Goal: Task Accomplishment & Management: Complete application form

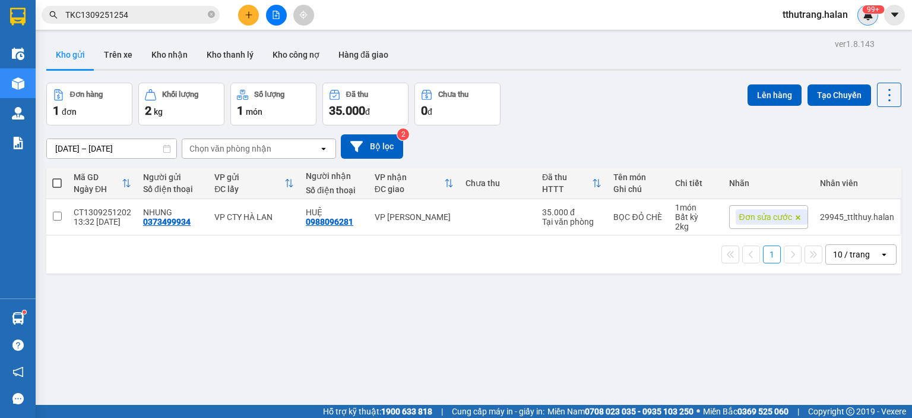
click at [866, 14] on img at bounding box center [868, 15] width 11 height 11
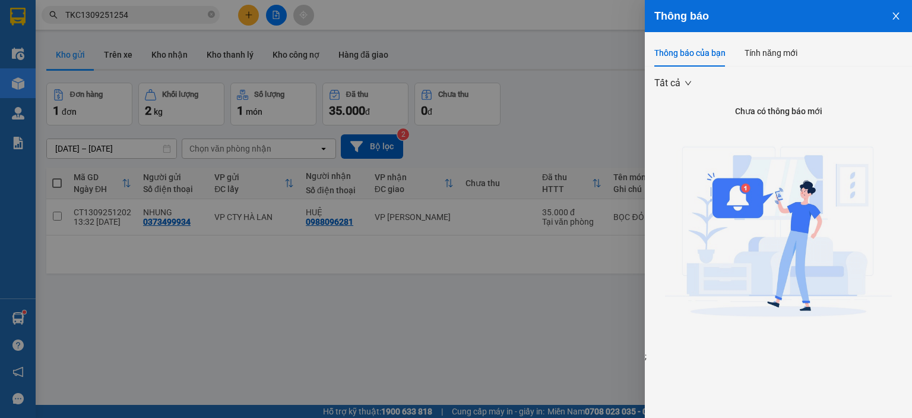
click at [623, 94] on div at bounding box center [456, 209] width 912 height 418
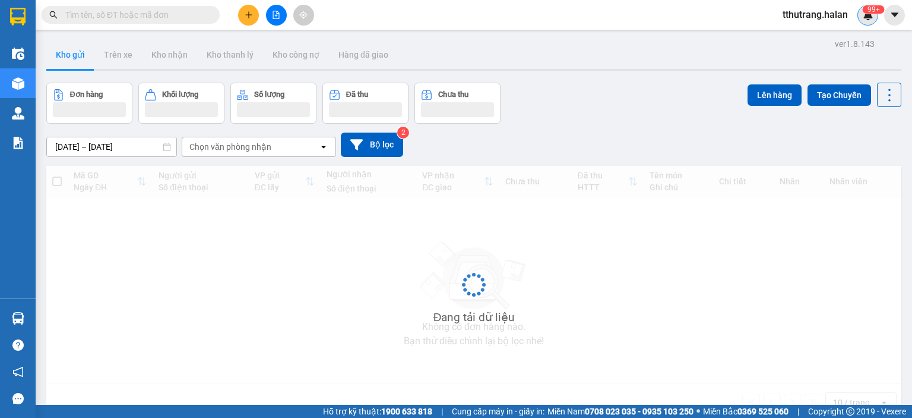
click at [867, 11] on span "99+" at bounding box center [868, 15] width 11 height 11
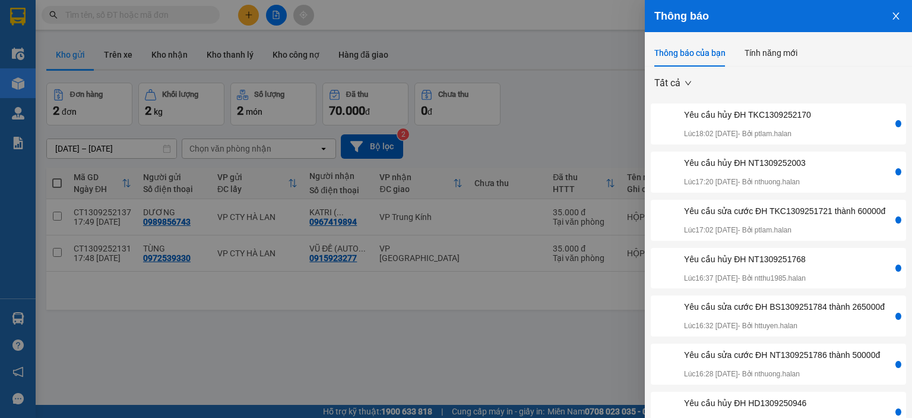
click at [546, 350] on div at bounding box center [456, 209] width 912 height 418
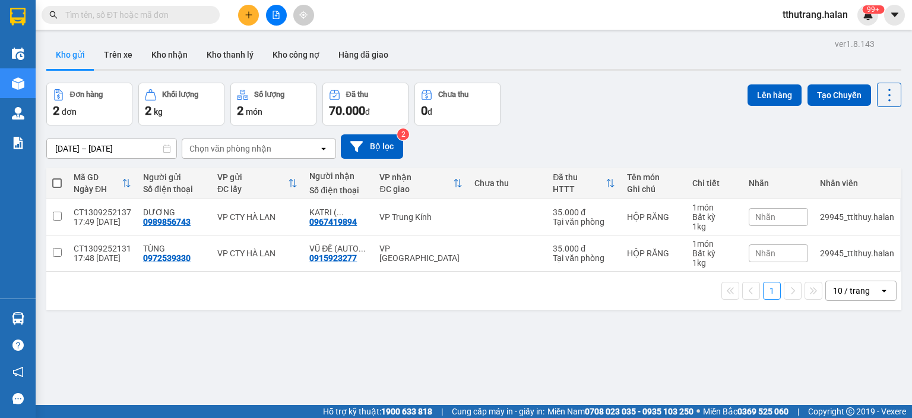
click at [112, 13] on input "text" at bounding box center [135, 14] width 140 height 13
paste input "BS1309251784"
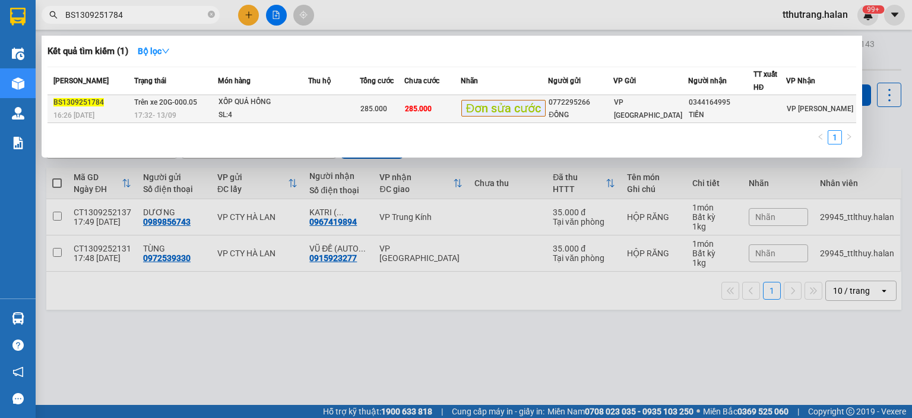
type input "BS1309251784"
click at [192, 109] on div "17:32 - 13/09" at bounding box center [175, 115] width 83 height 13
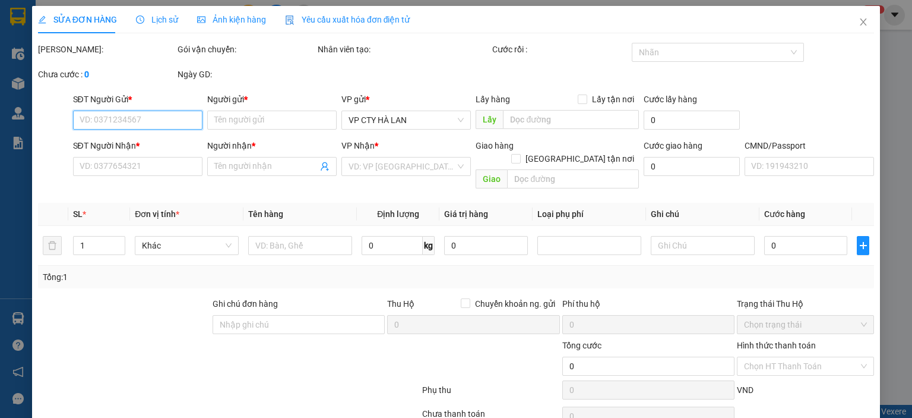
type input "0772295266"
type input "ĐỒNG"
type input "0344164995"
type input "TIẾN"
type input "285.000"
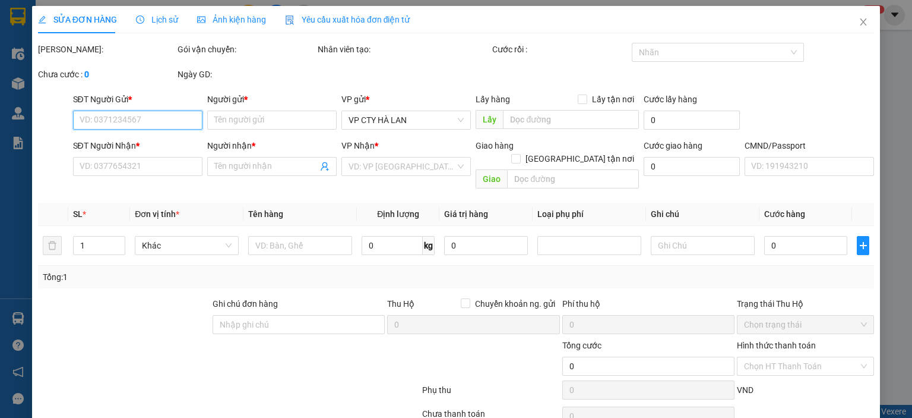
type input "285.000"
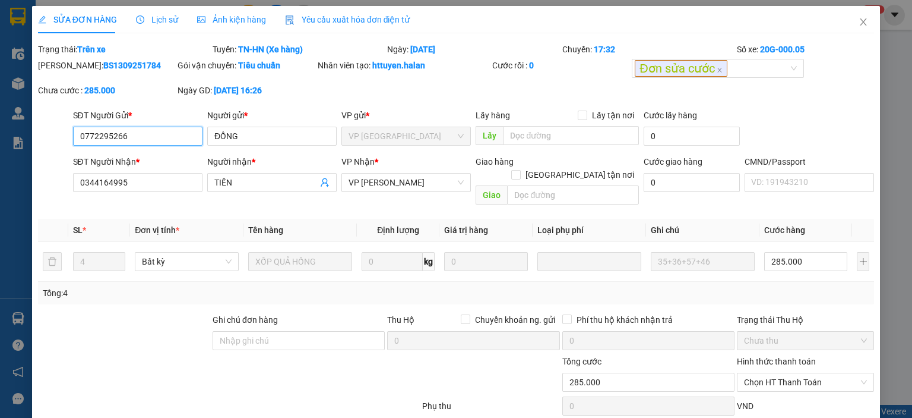
scroll to position [63, 0]
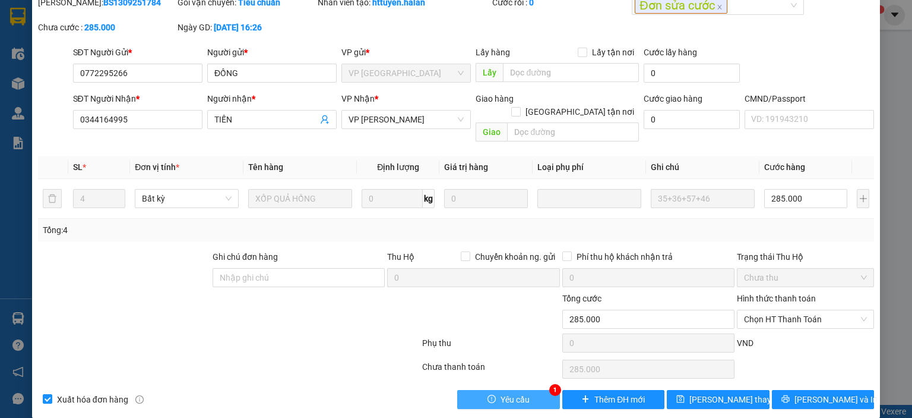
click at [525, 390] on button "Yêu cầu" at bounding box center [508, 399] width 103 height 19
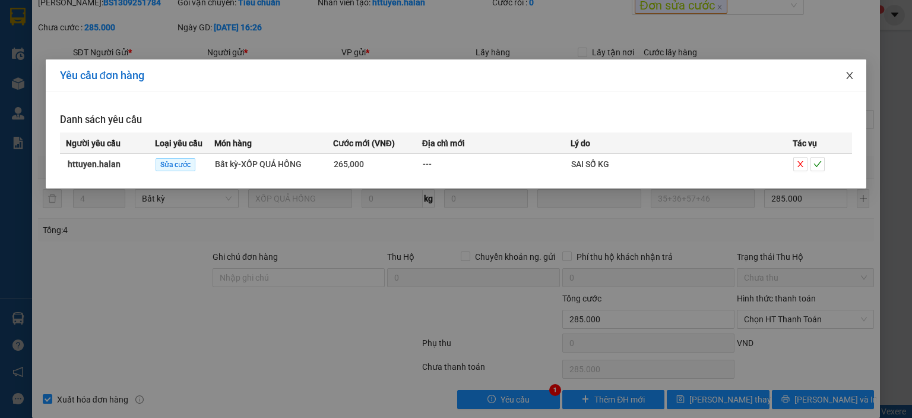
click at [846, 79] on icon "close" at bounding box center [850, 76] width 10 height 10
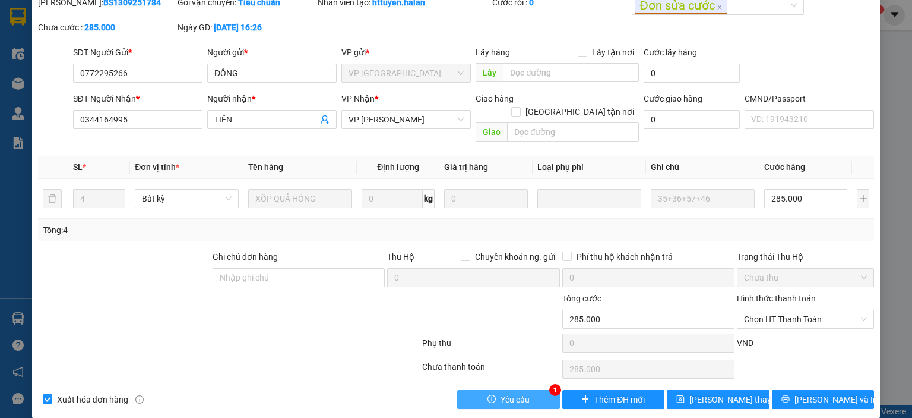
scroll to position [4, 0]
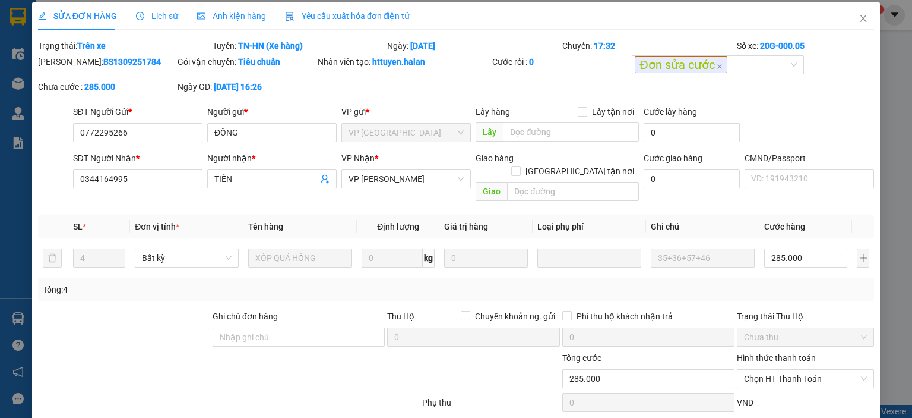
drag, startPoint x: 140, startPoint y: 60, endPoint x: 69, endPoint y: 64, distance: 71.4
click at [69, 64] on div "Mã ĐH: BS1309251784" at bounding box center [106, 61] width 137 height 13
copy b "BS1309251784"
drag, startPoint x: 166, startPoint y: 125, endPoint x: 57, endPoint y: 128, distance: 109.3
click at [57, 128] on div "SĐT Người Gửi * 0772295266 0772295266 Người gửi * ĐỒNG VP gửi * VP Bắc Sơn Lấy …" at bounding box center [456, 126] width 839 height 42
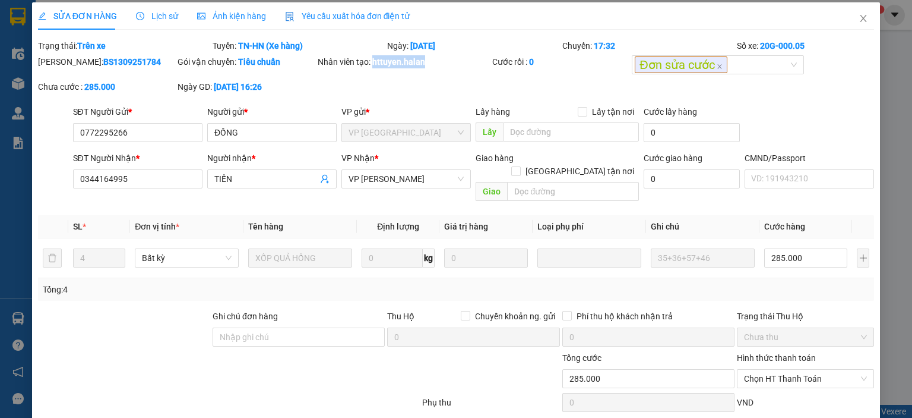
drag, startPoint x: 447, startPoint y: 61, endPoint x: 372, endPoint y: 71, distance: 75.4
click at [372, 71] on div "Nhân viên tạo: httuyen.halan" at bounding box center [404, 67] width 175 height 25
copy b "httuyen.halan"
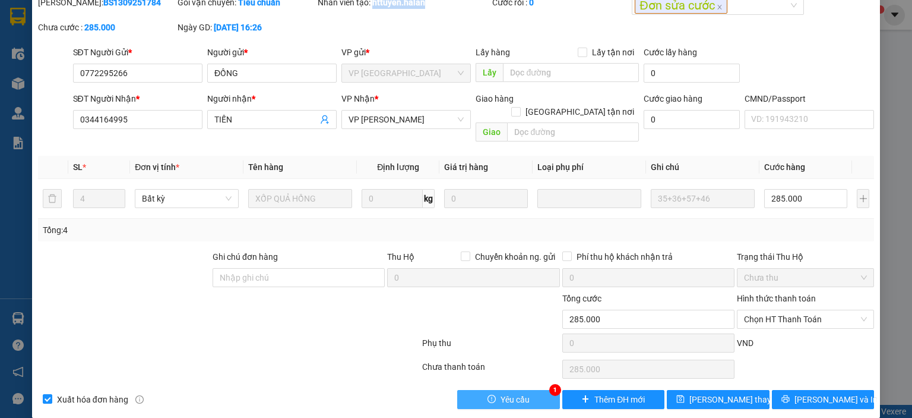
click at [484, 390] on button "Yêu cầu" at bounding box center [508, 399] width 103 height 19
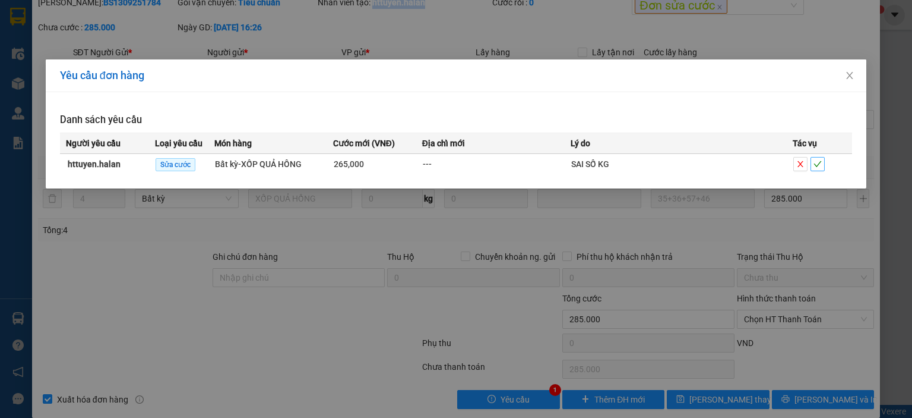
click at [820, 164] on icon "check" at bounding box center [818, 164] width 8 height 8
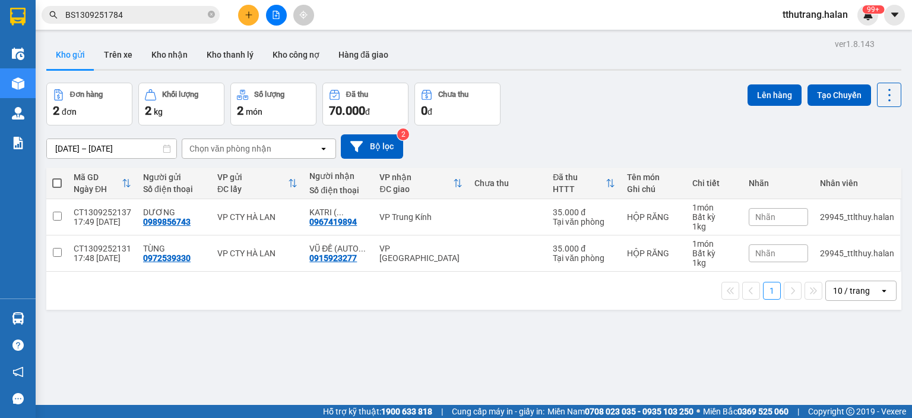
click at [211, 17] on icon "close-circle" at bounding box center [211, 14] width 7 height 7
paste input "NVC1309250807"
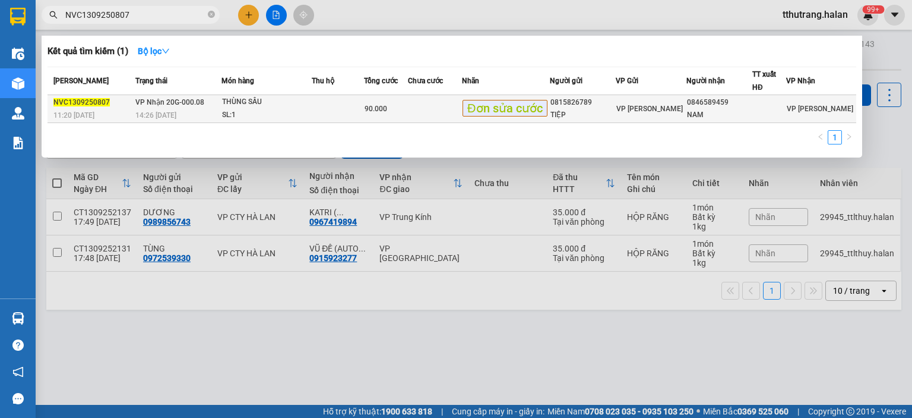
type input "NVC1309250807"
click at [272, 109] on div "SL: 1" at bounding box center [266, 115] width 89 height 13
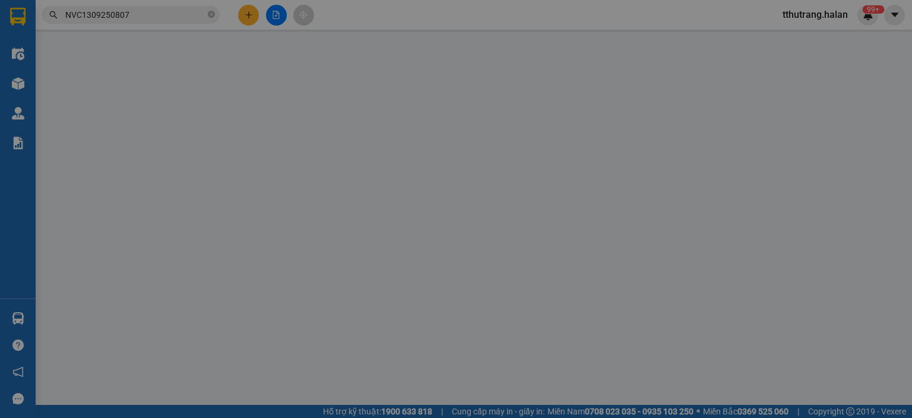
type input "0815826789"
type input "TIỆP"
type input "0846589459"
type input "NAM"
type input "90.000"
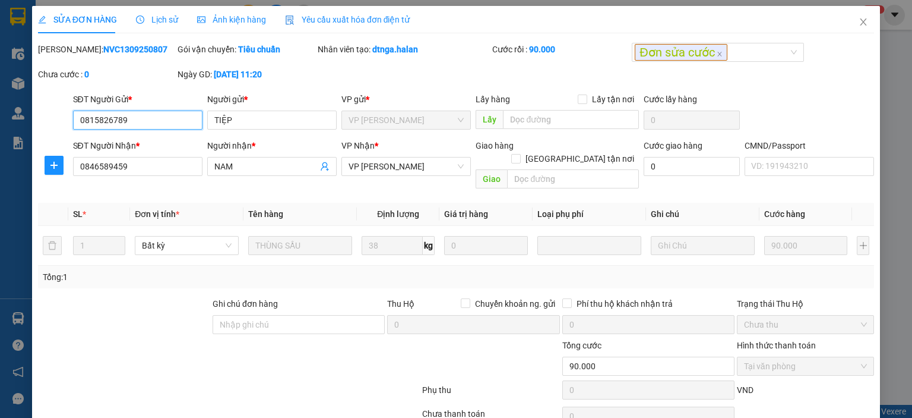
scroll to position [47, 0]
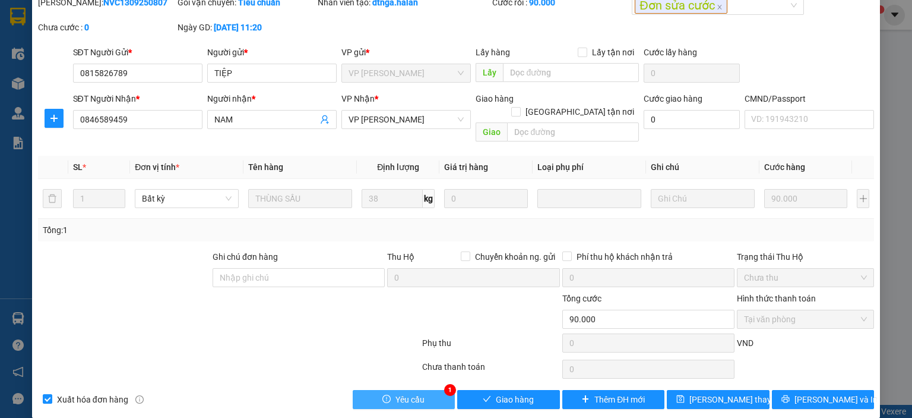
click at [405, 393] on span "Yêu cầu" at bounding box center [410, 399] width 29 height 13
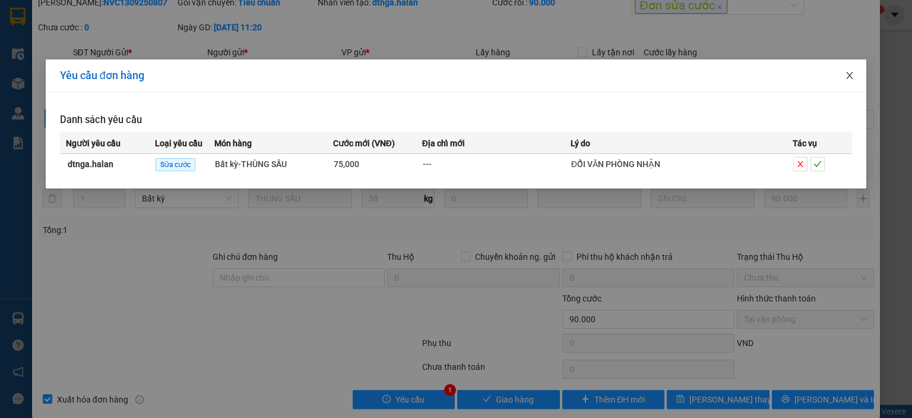
click at [851, 74] on icon "close" at bounding box center [850, 76] width 10 height 10
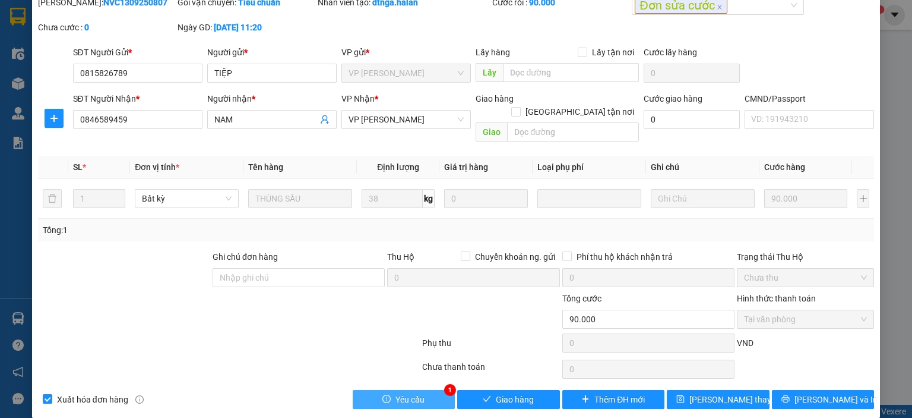
scroll to position [0, 0]
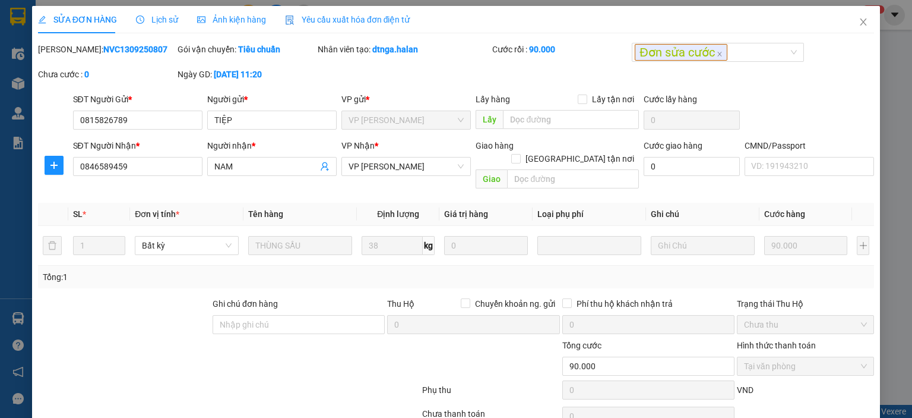
drag, startPoint x: 129, startPoint y: 49, endPoint x: 69, endPoint y: 52, distance: 60.0
click at [69, 52] on div "Mã ĐH: NVC1309250807" at bounding box center [106, 49] width 137 height 13
copy b "NVC1309250807"
drag, startPoint x: 144, startPoint y: 122, endPoint x: 53, endPoint y: 122, distance: 90.9
click at [53, 122] on div "SĐT Người Gửi * 0815826789 0815826789 Người gửi * TIỆP VP gửi * VP Nguyễn Văn C…" at bounding box center [456, 114] width 839 height 42
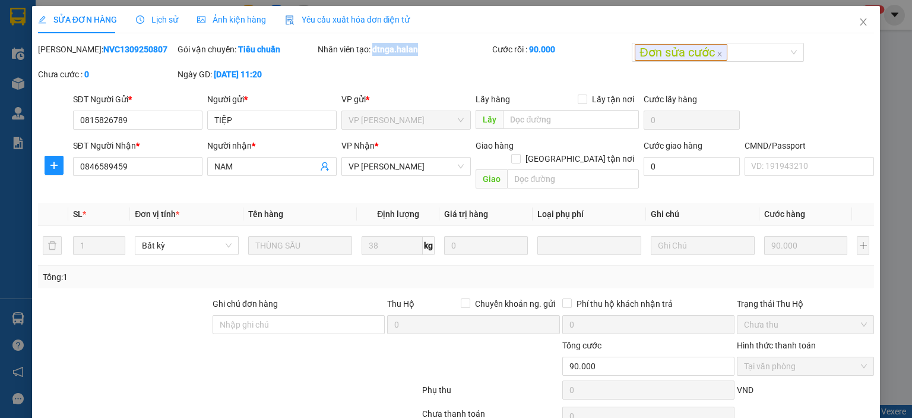
drag, startPoint x: 425, startPoint y: 52, endPoint x: 372, endPoint y: 55, distance: 53.6
click at [372, 55] on div "Nhân viên tạo: dtnga.halan" at bounding box center [404, 49] width 172 height 13
copy b "dtnga.halan"
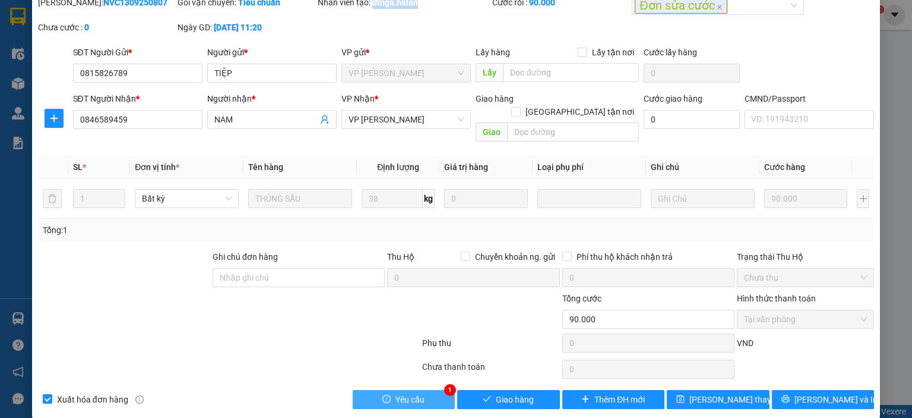
click at [423, 390] on button "Yêu cầu" at bounding box center [404, 399] width 103 height 19
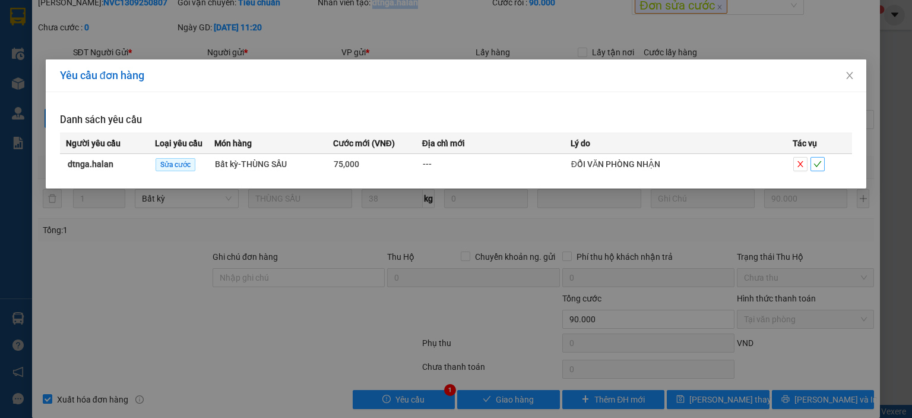
click at [822, 164] on icon "check" at bounding box center [818, 164] width 8 height 8
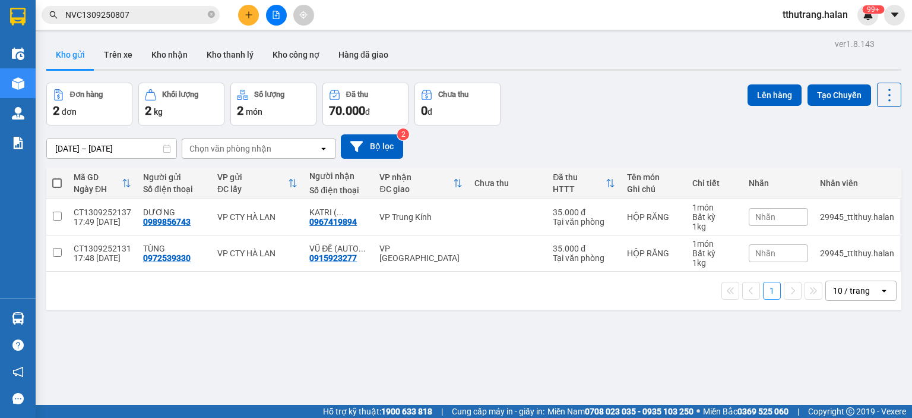
click at [206, 16] on span "NVC1309250807" at bounding box center [131, 15] width 178 height 18
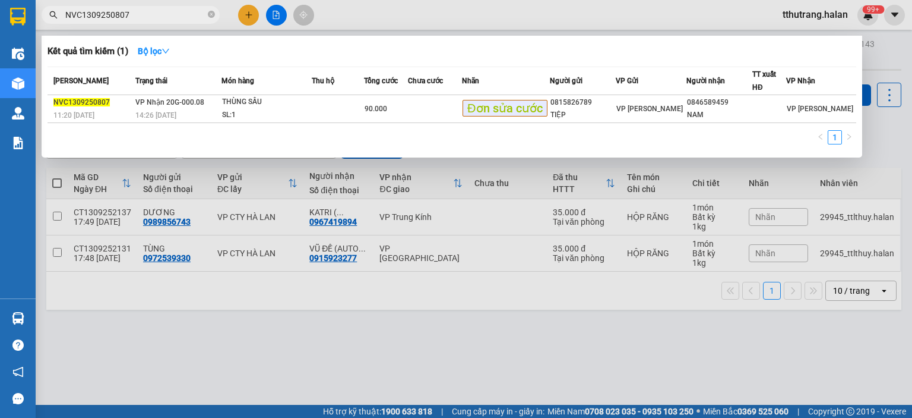
click at [215, 13] on span "NVC1309250807" at bounding box center [131, 15] width 178 height 18
click at [210, 10] on span at bounding box center [211, 15] width 7 height 11
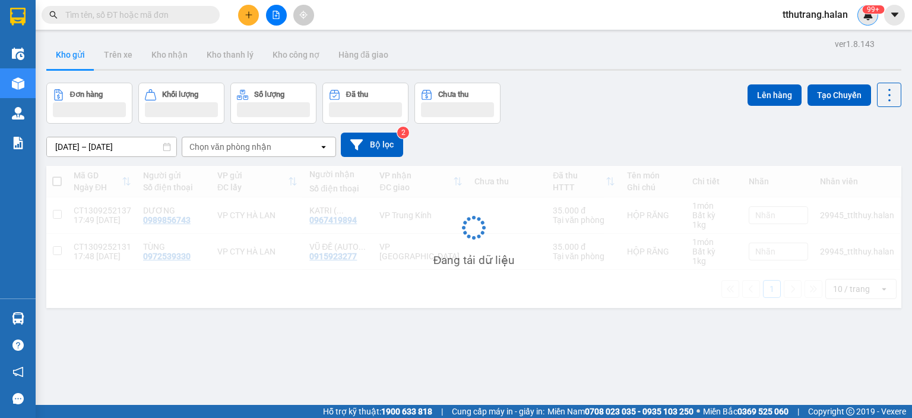
click at [871, 18] on img at bounding box center [868, 15] width 11 height 11
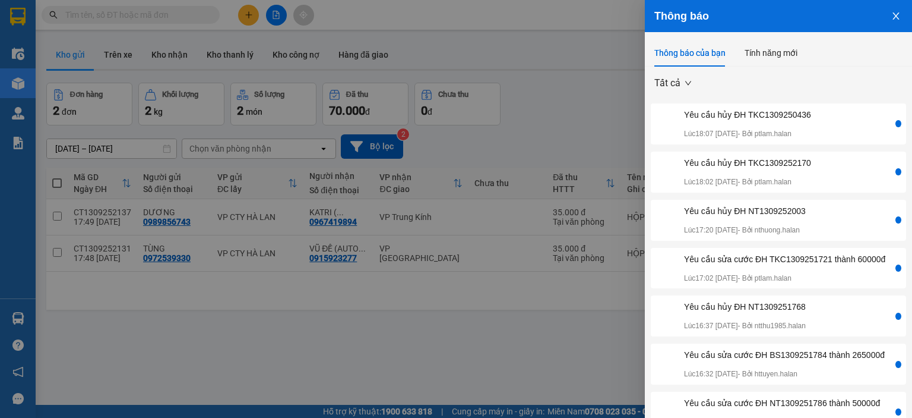
click at [777, 110] on div "Yêu cầu hủy ĐH TKC1309250436" at bounding box center [747, 114] width 127 height 13
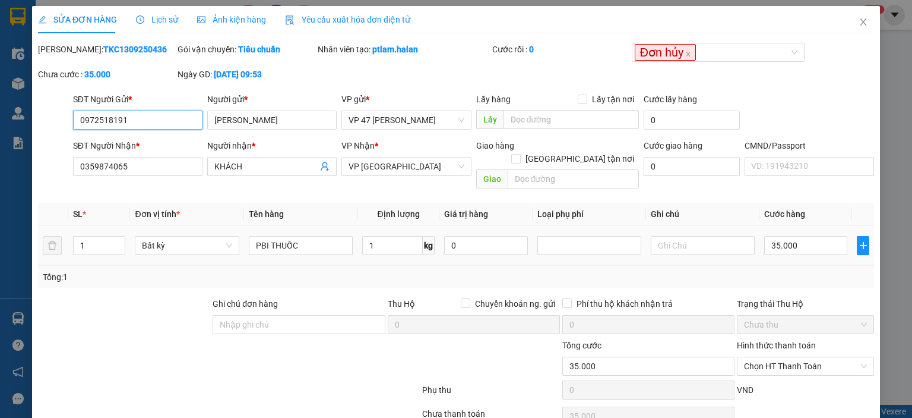
type input "0972518191"
type input "HOÀI TRANG"
type input "0359874065"
type input "KHÁCH"
type input "35.000"
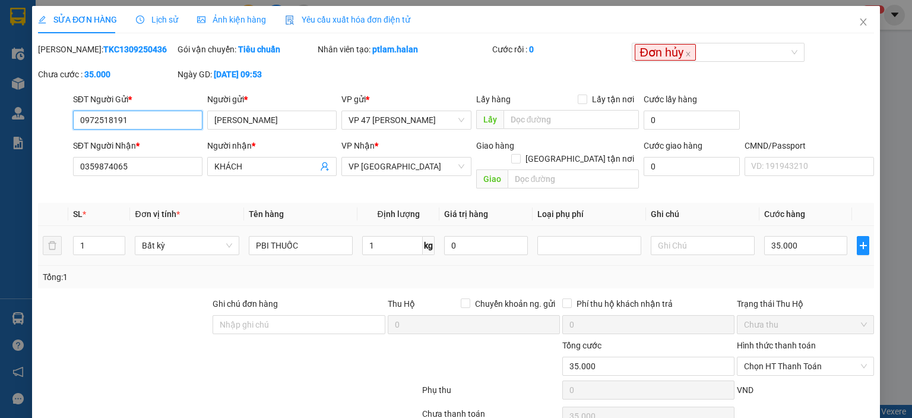
type input "35.000"
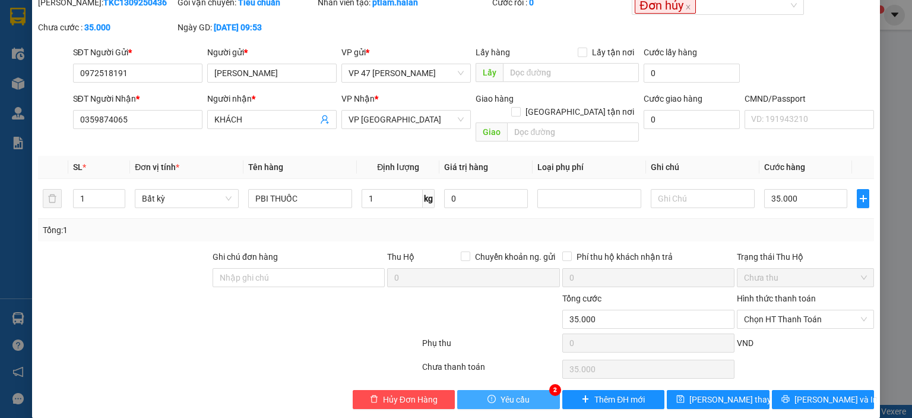
click at [495, 390] on button "Yêu cầu" at bounding box center [508, 399] width 103 height 19
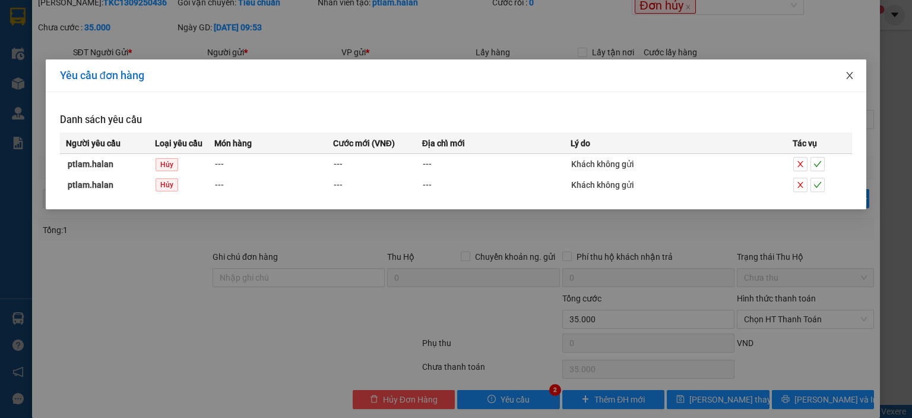
click at [849, 73] on icon "close" at bounding box center [850, 76] width 10 height 10
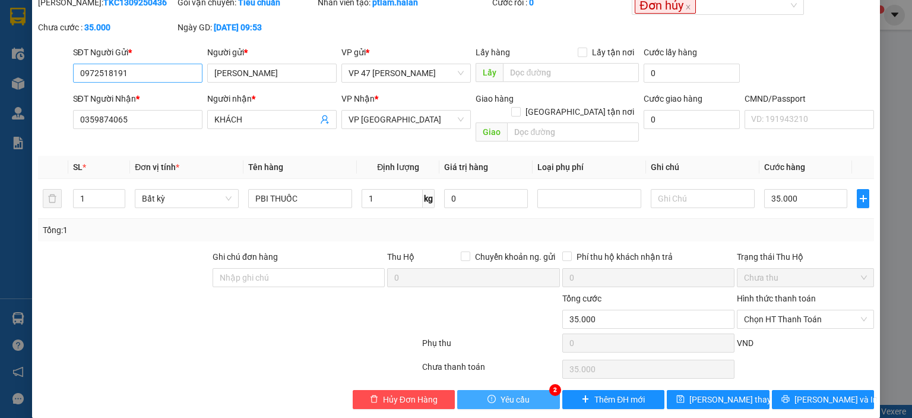
scroll to position [0, 0]
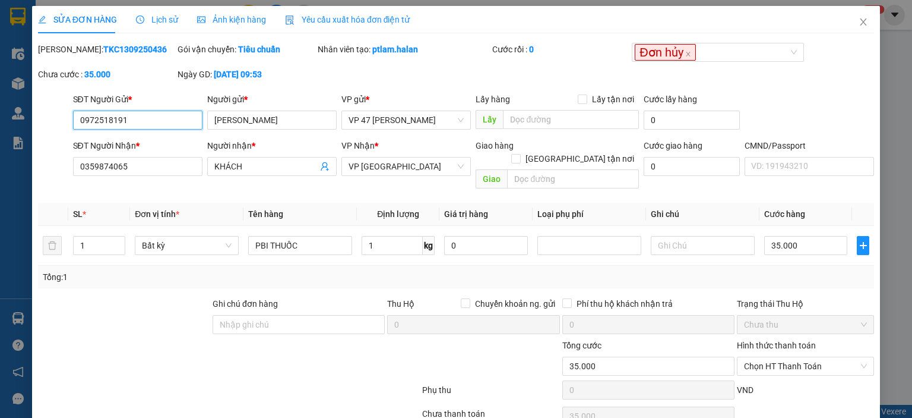
drag, startPoint x: 157, startPoint y: 113, endPoint x: 23, endPoint y: 121, distance: 134.5
click at [0, 122] on div "SỬA ĐƠN HÀNG Lịch sử Ảnh kiện hàng Yêu cầu xuất hóa đơn điện tử Total Paid Fee …" at bounding box center [456, 209] width 912 height 418
click at [859, 18] on icon "close" at bounding box center [864, 22] width 10 height 10
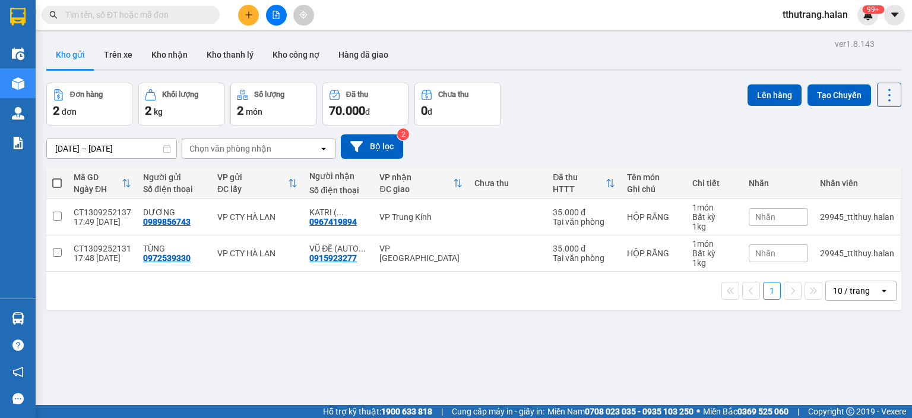
click at [161, 13] on input "text" at bounding box center [135, 14] width 140 height 13
paste input "0972518191"
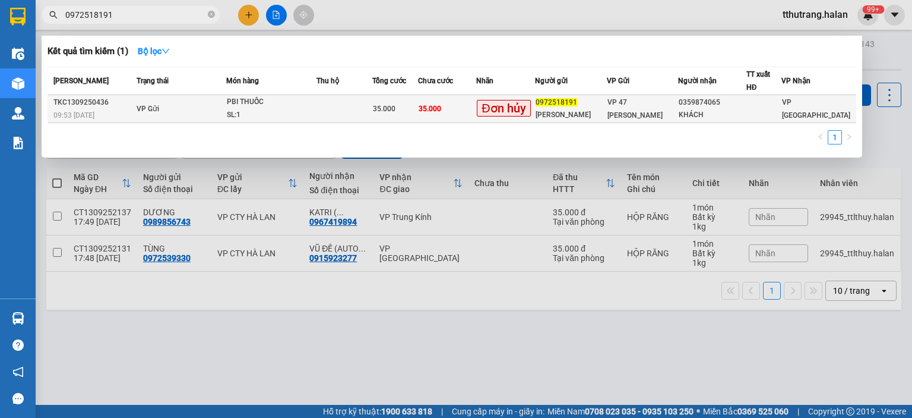
type input "0972518191"
click at [235, 107] on div "PBI THUỐC" at bounding box center [271, 102] width 89 height 13
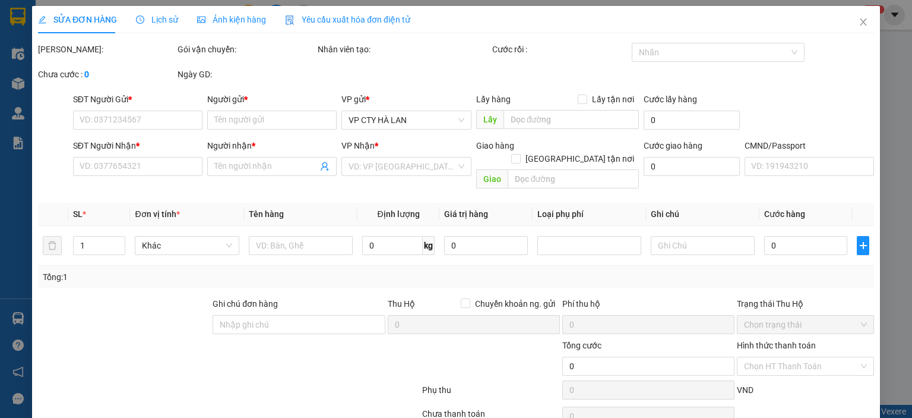
type input "0972518191"
type input "HOÀI TRANG"
type input "0359874065"
type input "KHÁCH"
type input "35.000"
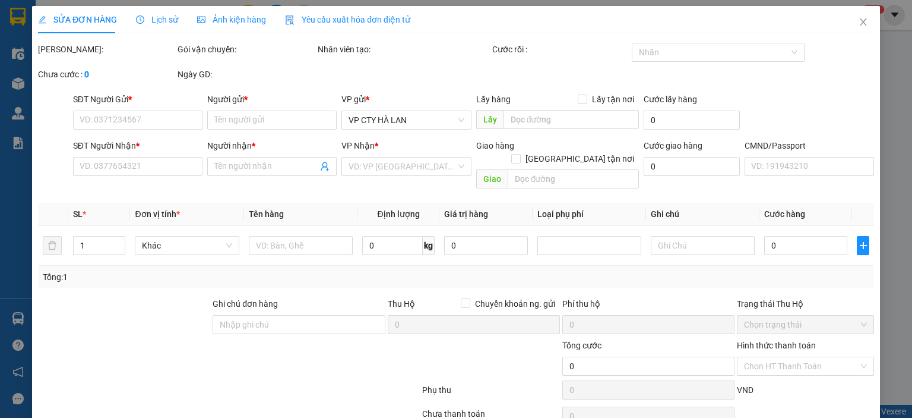
type input "35.000"
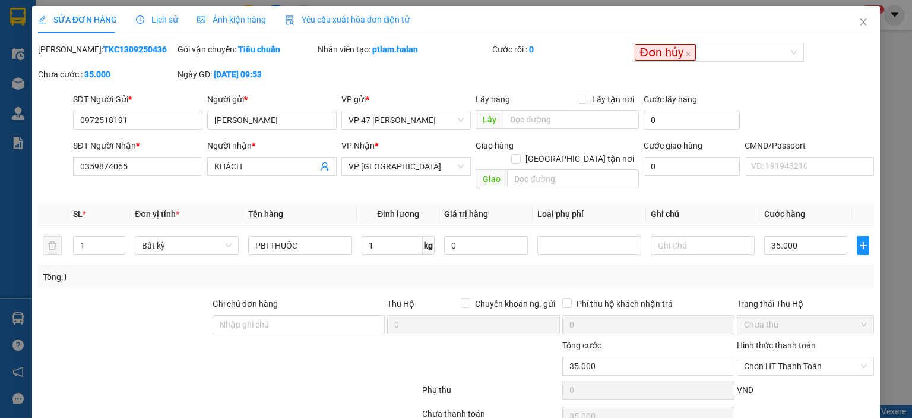
drag, startPoint x: 140, startPoint y: 52, endPoint x: 69, endPoint y: 50, distance: 71.3
click at [69, 50] on div "Mã ĐH: TKC1309250436" at bounding box center [106, 49] width 137 height 13
copy b "TKC1309250436"
drag, startPoint x: 166, startPoint y: 119, endPoint x: 192, endPoint y: 150, distance: 40.0
click at [62, 123] on div "SĐT Người Gửi * 0972518191 0972518191 Người gửi * HOÀI TRANG VP gửi * VP 47 Trầ…" at bounding box center [456, 114] width 839 height 42
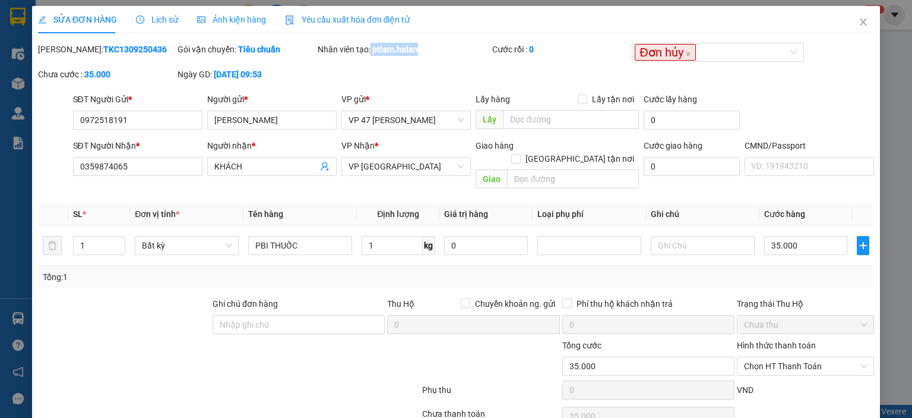
drag, startPoint x: 423, startPoint y: 52, endPoint x: 368, endPoint y: 52, distance: 54.6
click at [368, 52] on div "Nhân viên tạo: ptlam.halan" at bounding box center [404, 49] width 172 height 13
copy div "ptlam.halan"
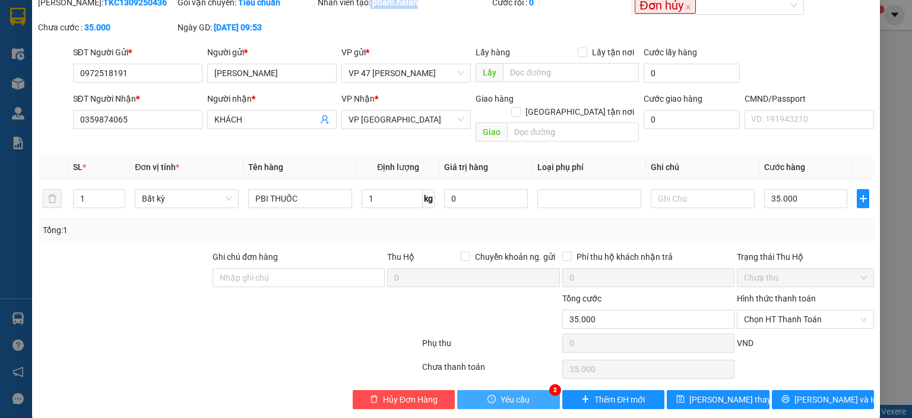
click at [522, 390] on button "Yêu cầu" at bounding box center [508, 399] width 103 height 19
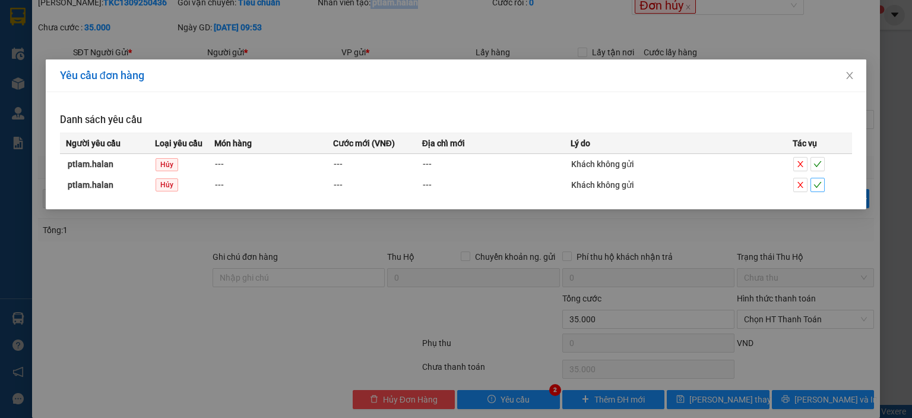
click at [822, 185] on span "check" at bounding box center [817, 185] width 13 height 8
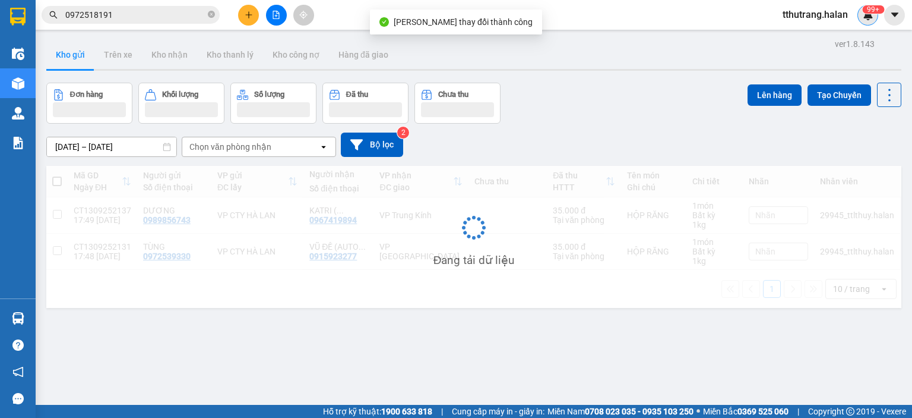
click at [870, 16] on img at bounding box center [868, 15] width 11 height 11
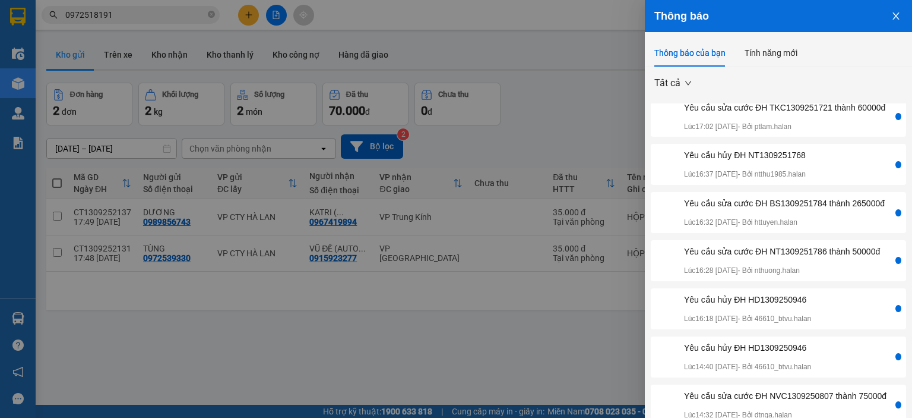
scroll to position [34, 0]
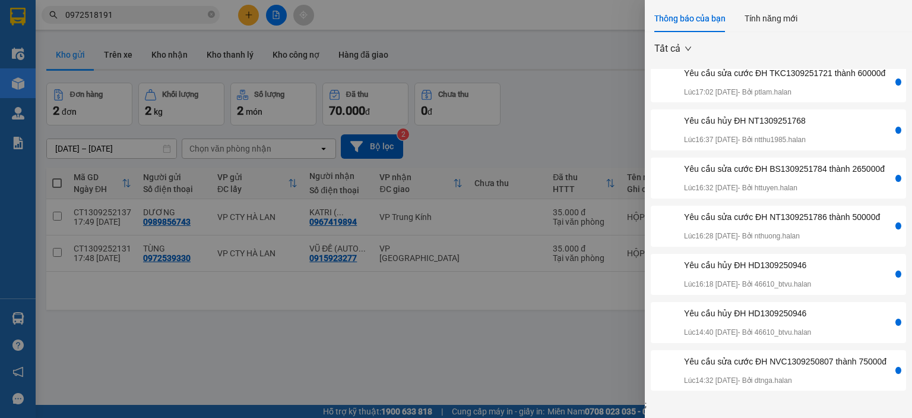
click at [578, 349] on div at bounding box center [456, 209] width 912 height 418
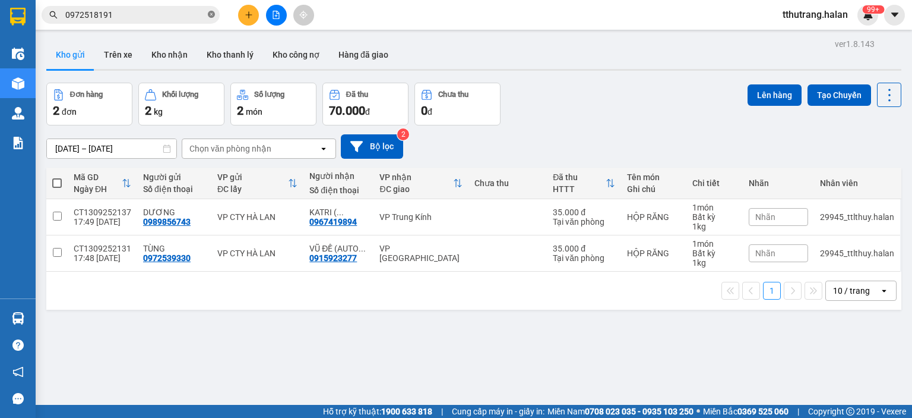
click at [210, 15] on icon "close-circle" at bounding box center [211, 14] width 7 height 7
click at [877, 12] on sup "99+" at bounding box center [873, 9] width 22 height 8
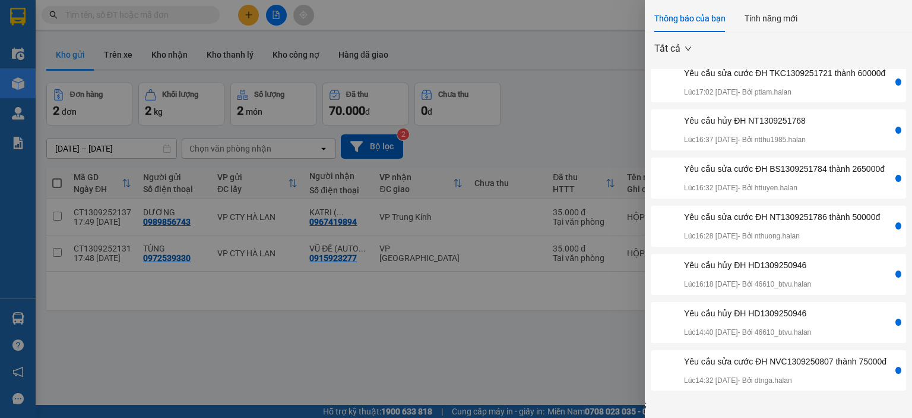
click at [810, 362] on div "Yêu cầu sửa cước ĐH NVC1309250807 thành 75000đ" at bounding box center [785, 361] width 203 height 13
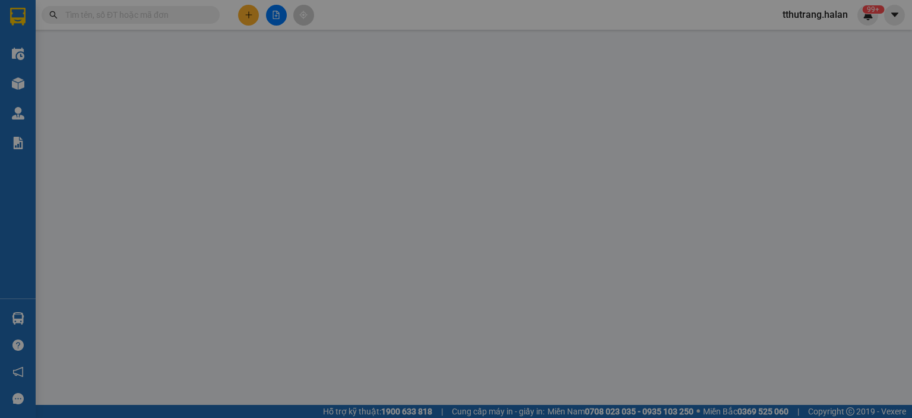
type input "0815826789"
type input "TIỆP"
type input "0846589459"
type input "NAM"
type input "75.000"
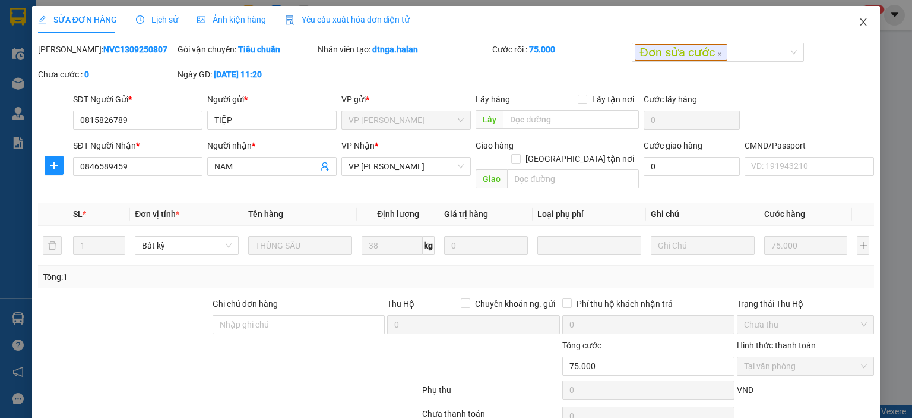
click at [855, 28] on span "Close" at bounding box center [863, 22] width 33 height 33
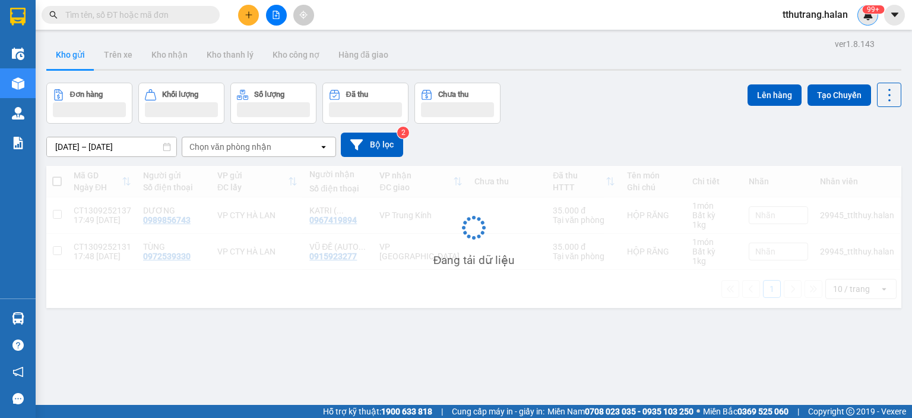
click at [867, 17] on img at bounding box center [868, 15] width 11 height 11
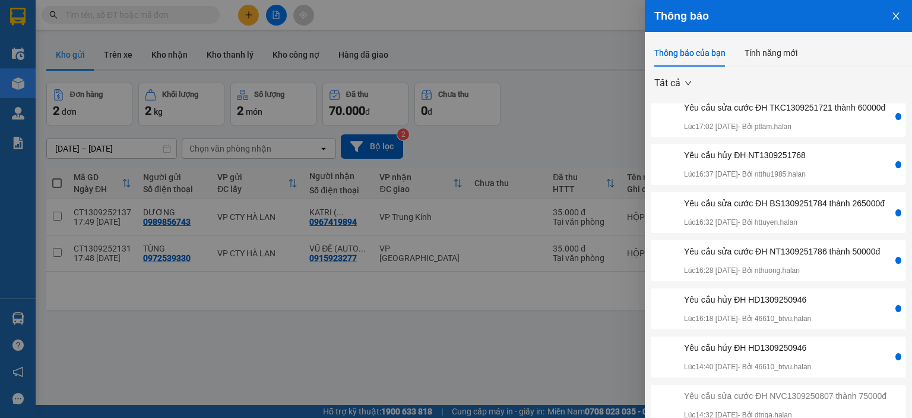
scroll to position [34, 0]
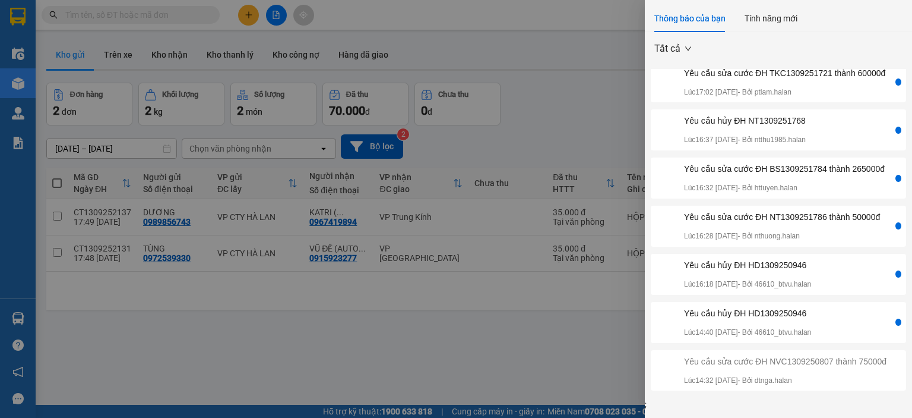
click at [793, 210] on div "Yêu cầu sửa cước ĐH NT1309251786 thành 50000đ" at bounding box center [782, 216] width 196 height 13
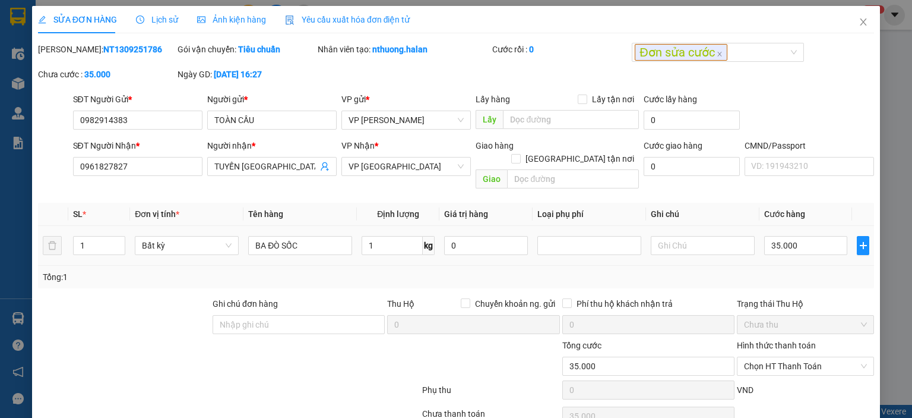
type input "0982914383"
type input "TOÀN CẦU"
type input "0961827827"
type input "TUYẾN HÀ THÀNH 147BT"
type input "35.000"
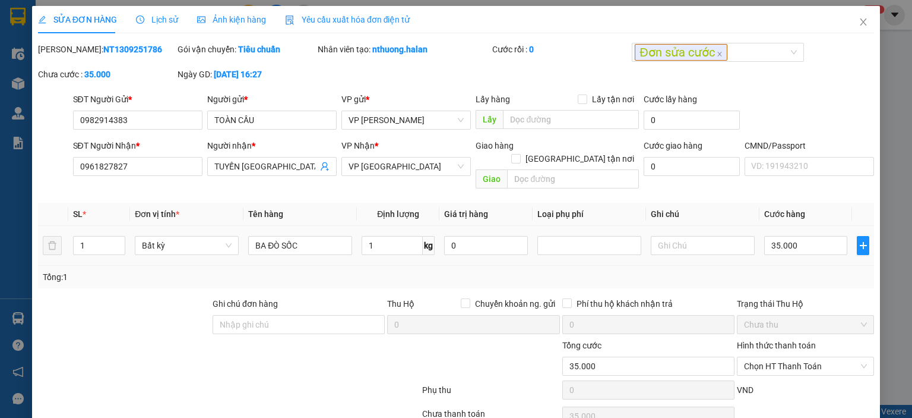
type input "35.000"
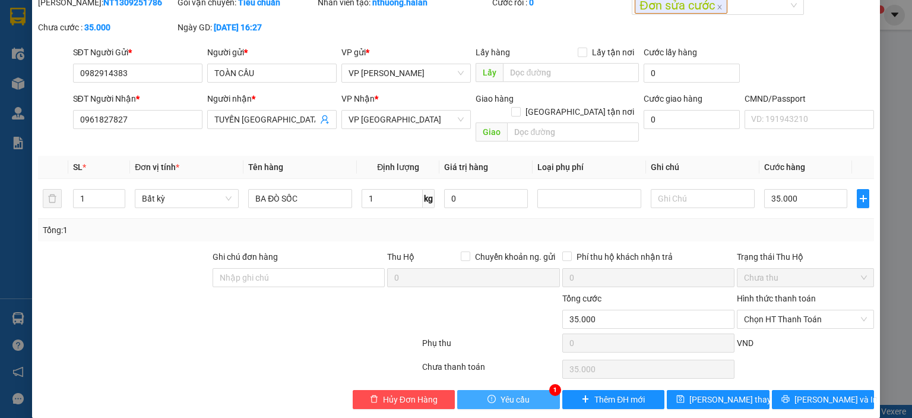
click at [518, 393] on span "Yêu cầu" at bounding box center [515, 399] width 29 height 13
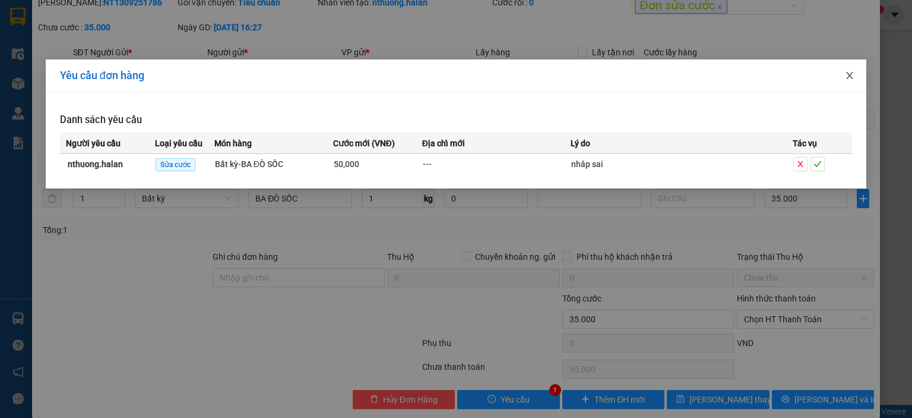
click at [848, 75] on span "Close" at bounding box center [849, 75] width 33 height 33
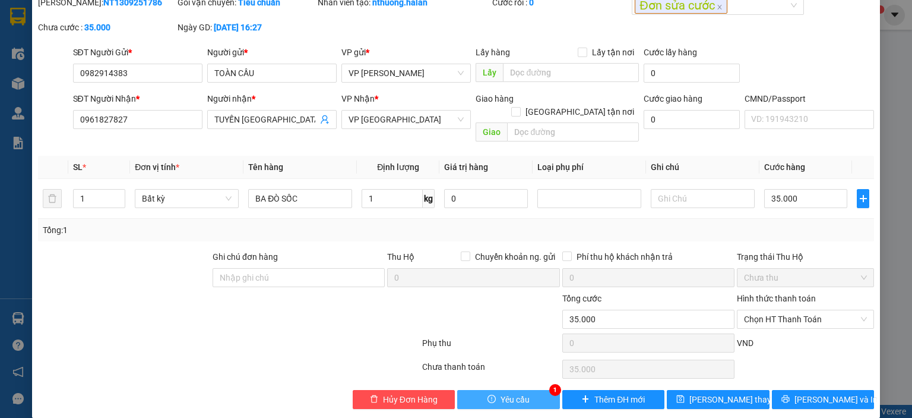
scroll to position [0, 0]
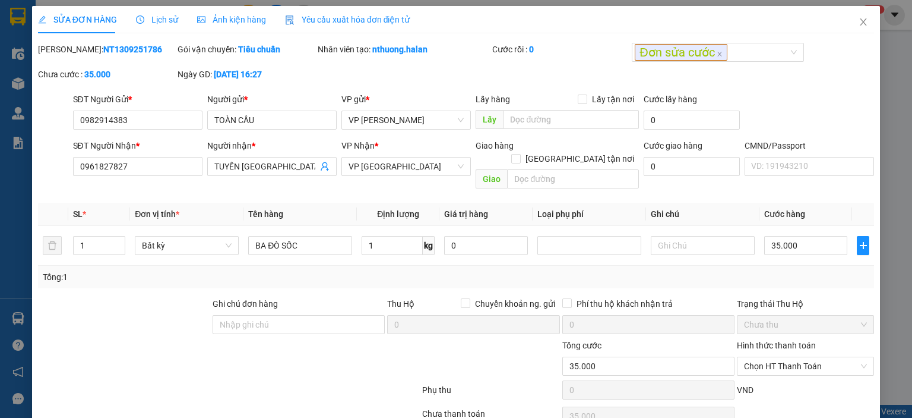
drag, startPoint x: 148, startPoint y: 49, endPoint x: 69, endPoint y: 48, distance: 78.4
click at [69, 48] on div "Mã ĐH: NT1309251786" at bounding box center [106, 49] width 137 height 13
copy b "NT1309251786"
drag, startPoint x: 196, startPoint y: 118, endPoint x: 68, endPoint y: 122, distance: 128.4
click at [68, 122] on div "SĐT Người Gửi * 0982914383 0982914383 Người gửi * TOÀN CẦU VP gửi * VP Nguyễn T…" at bounding box center [456, 114] width 839 height 42
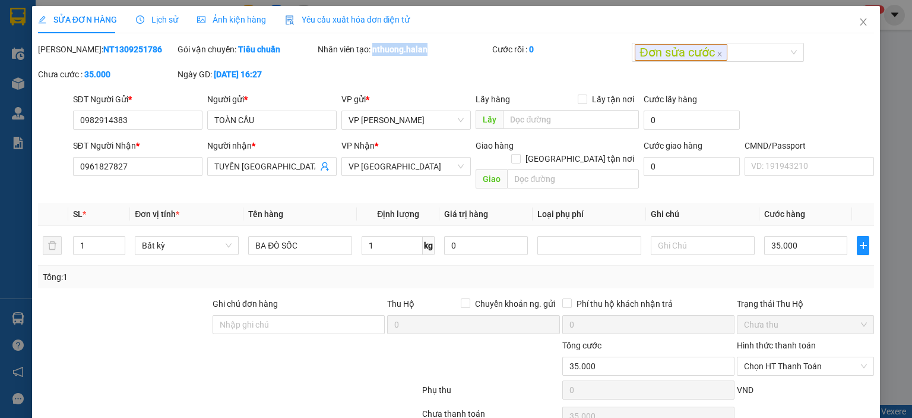
drag, startPoint x: 430, startPoint y: 55, endPoint x: 371, endPoint y: 55, distance: 58.8
click at [371, 55] on div "Nhân viên tạo: nthuong.halan" at bounding box center [404, 49] width 172 height 13
copy b "nthuong.halan"
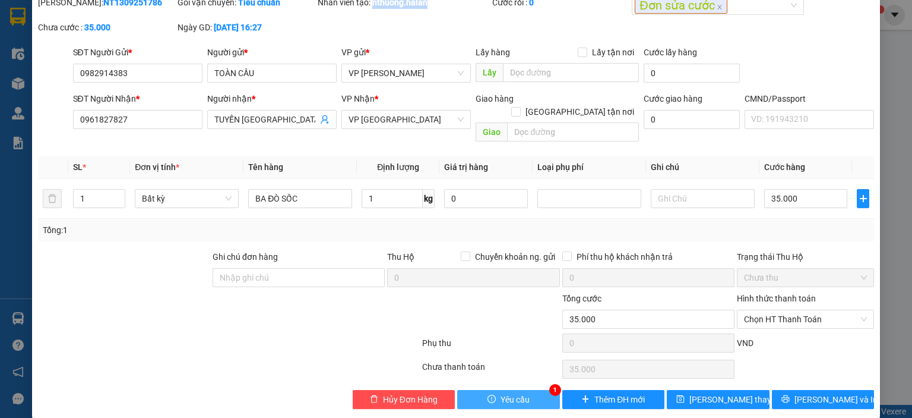
click at [504, 393] on span "Yêu cầu" at bounding box center [515, 399] width 29 height 13
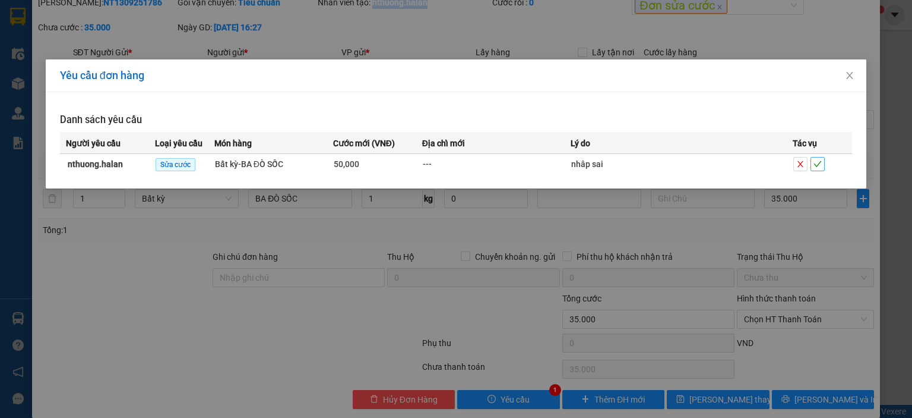
click at [812, 163] on span "check" at bounding box center [817, 164] width 13 height 8
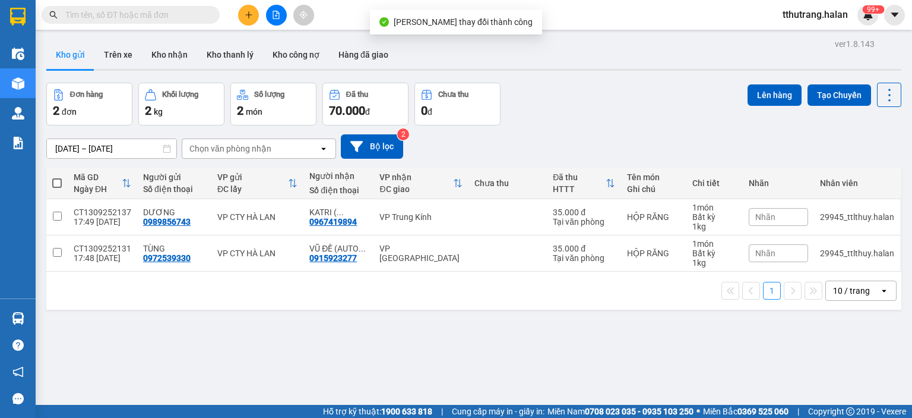
click at [878, 18] on div "tthutrang.halan 99+" at bounding box center [842, 15] width 139 height 21
click at [870, 15] on img at bounding box center [868, 15] width 11 height 11
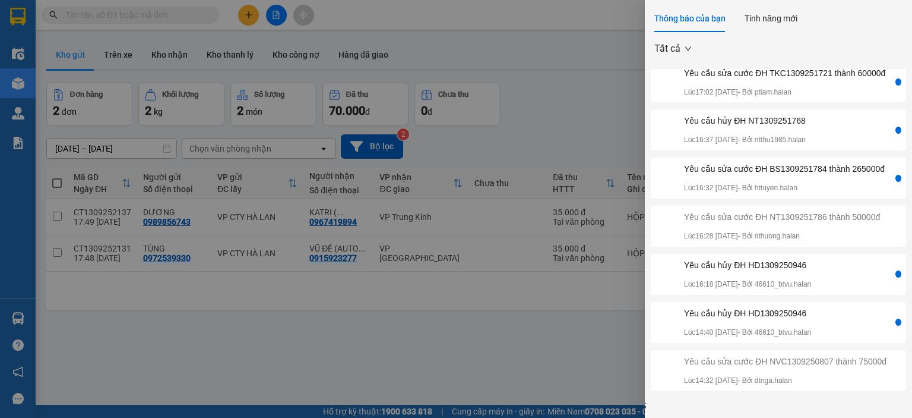
scroll to position [144, 0]
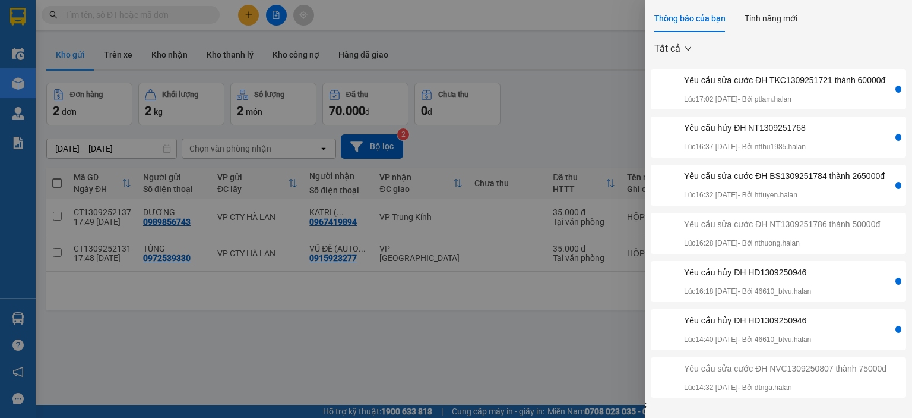
click at [830, 182] on div "Yêu cầu sửa cước ĐH BS1309251784 thành 265000đ" at bounding box center [784, 175] width 201 height 13
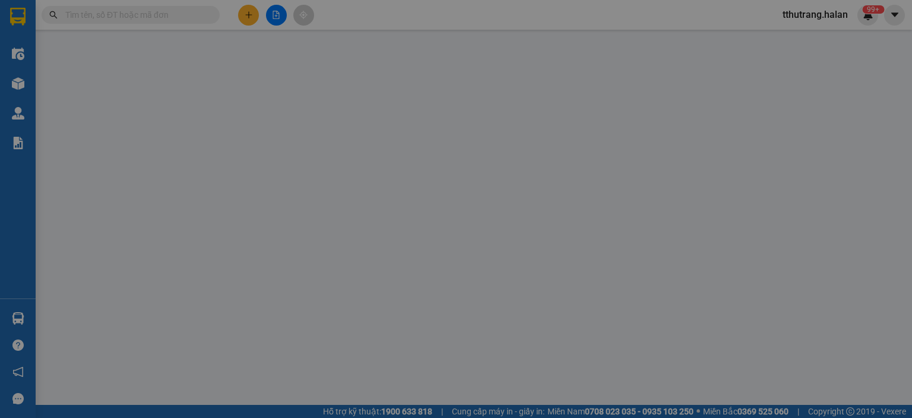
type input "0772295266"
type input "ĐỒNG"
type input "0344164995"
type input "TIẾN"
type input "265.000"
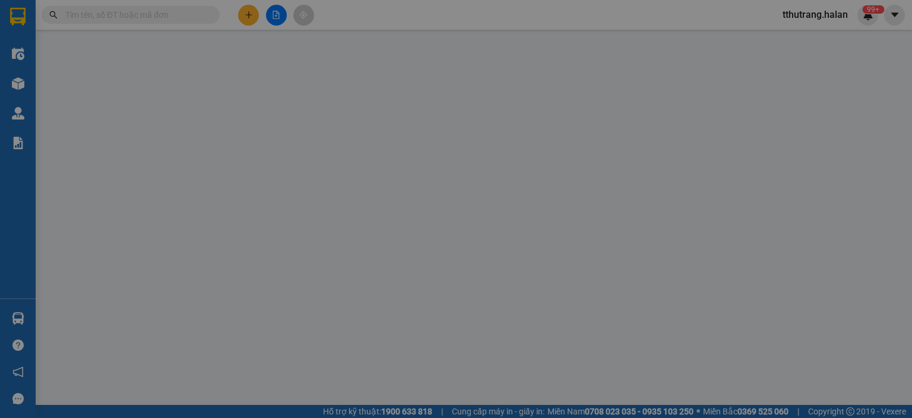
type input "265.000"
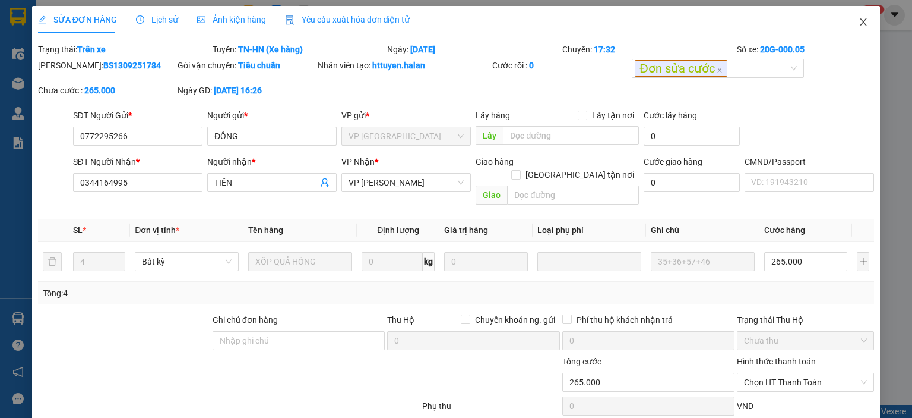
click at [859, 20] on icon "close" at bounding box center [864, 22] width 10 height 10
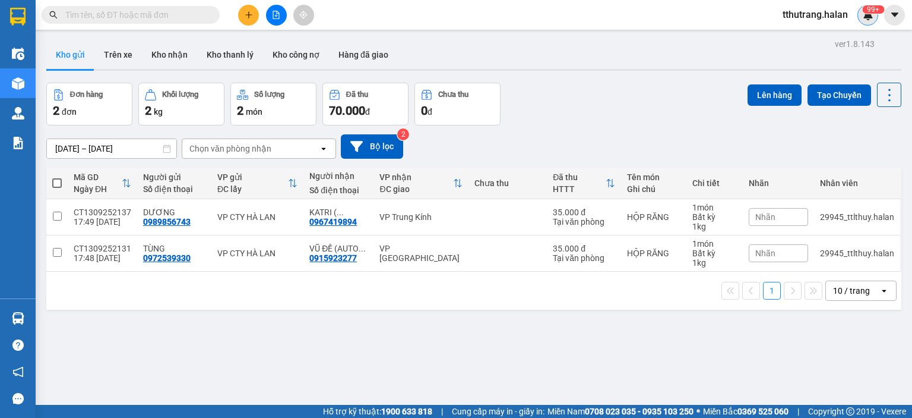
click at [872, 16] on img at bounding box center [868, 15] width 11 height 11
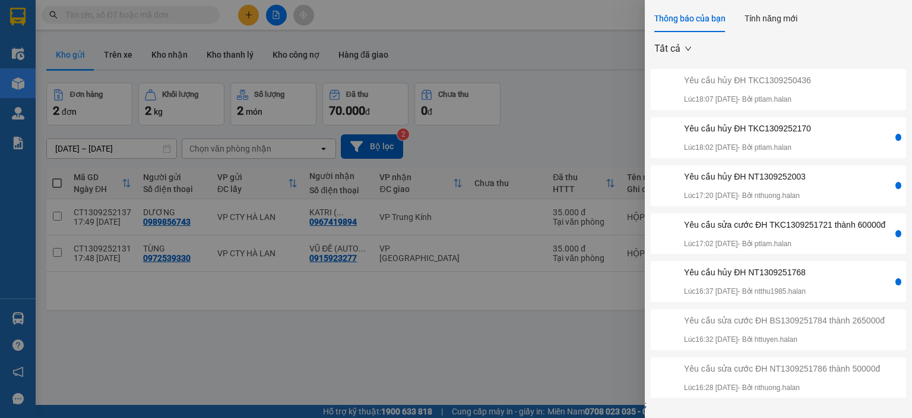
click at [834, 227] on div "Yêu cầu sửa cước ĐH TKC1309251721 thành 60000đ" at bounding box center [784, 224] width 201 height 13
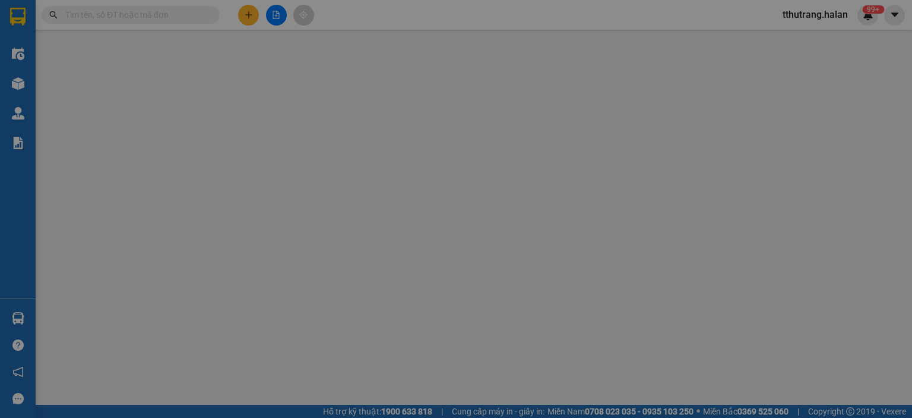
type input "0989459916"
type input "THẮNG"
type input "0982558137"
type input "PHƯƠNG"
checkbox input "true"
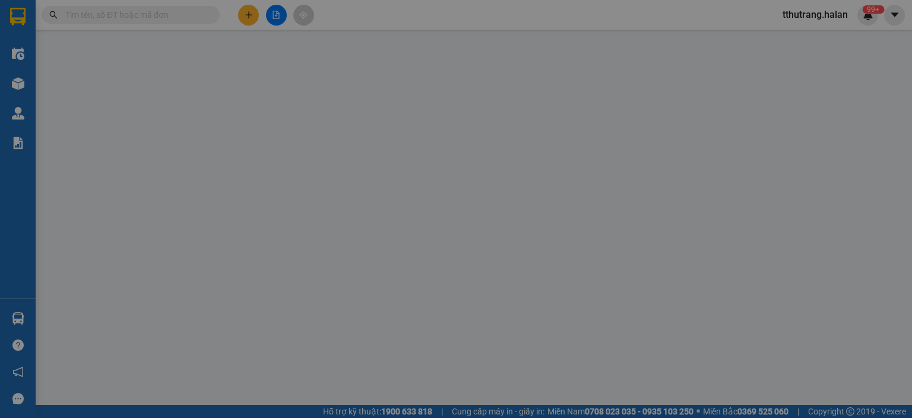
type input "75.000"
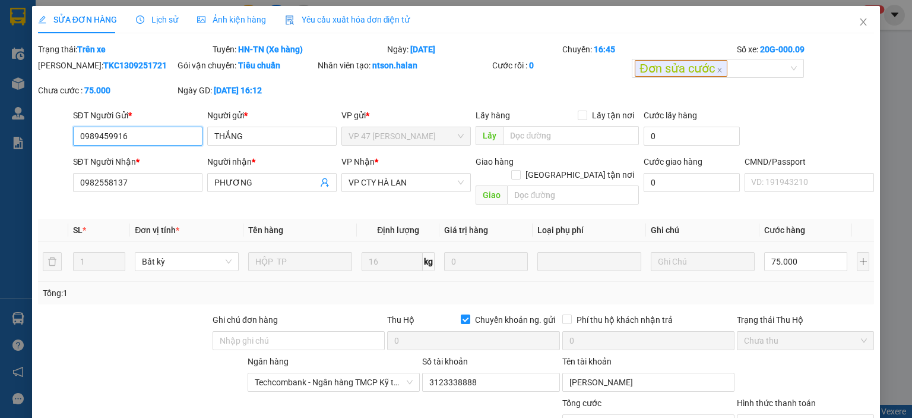
scroll to position [105, 0]
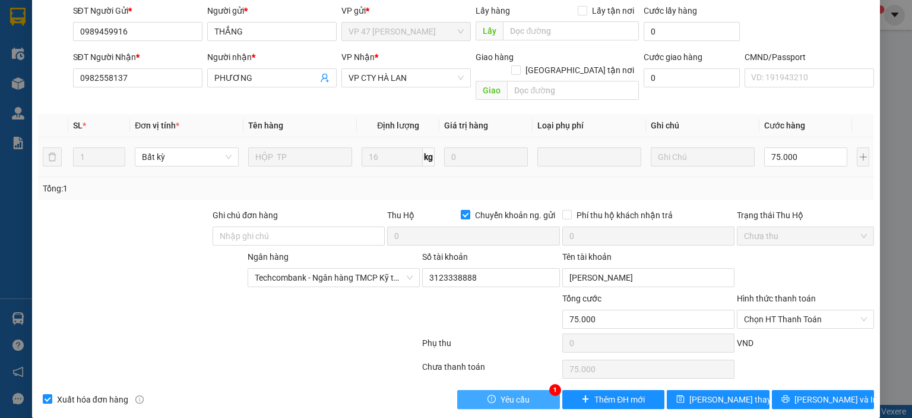
click at [520, 393] on span "Yêu cầu" at bounding box center [515, 399] width 29 height 13
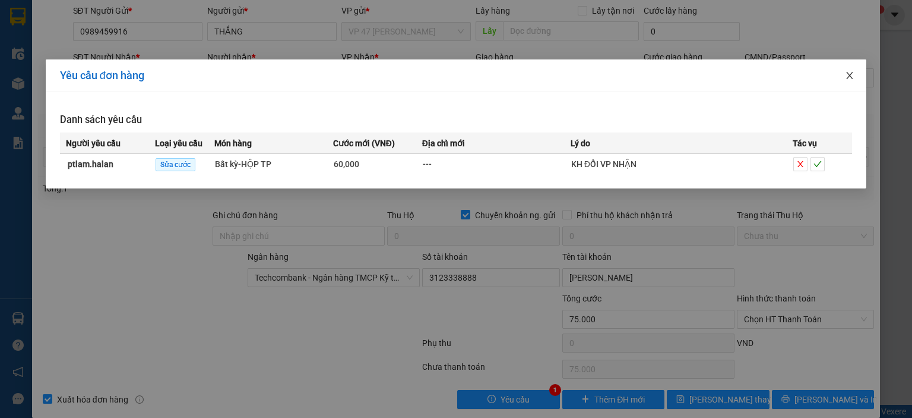
click at [847, 75] on icon "close" at bounding box center [850, 76] width 10 height 10
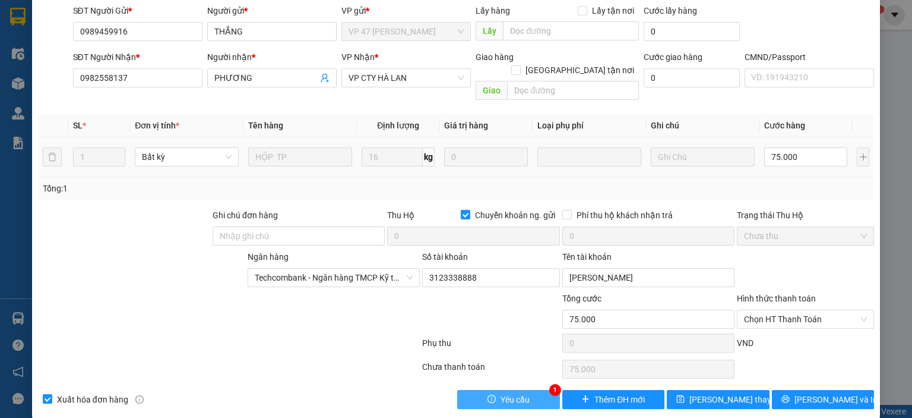
scroll to position [0, 0]
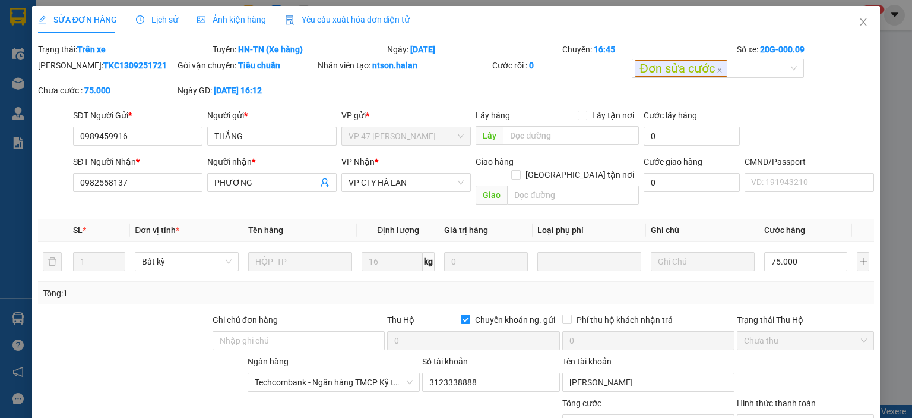
drag, startPoint x: 135, startPoint y: 59, endPoint x: 68, endPoint y: 72, distance: 68.4
click at [68, 72] on div "Mã ĐH: TKC1309251721" at bounding box center [107, 71] width 140 height 25
copy b "TKC1309251721"
drag, startPoint x: 450, startPoint y: 71, endPoint x: 370, endPoint y: 69, distance: 80.2
click at [370, 69] on div "Nhân viên tạo: ntson.halan" at bounding box center [404, 65] width 172 height 13
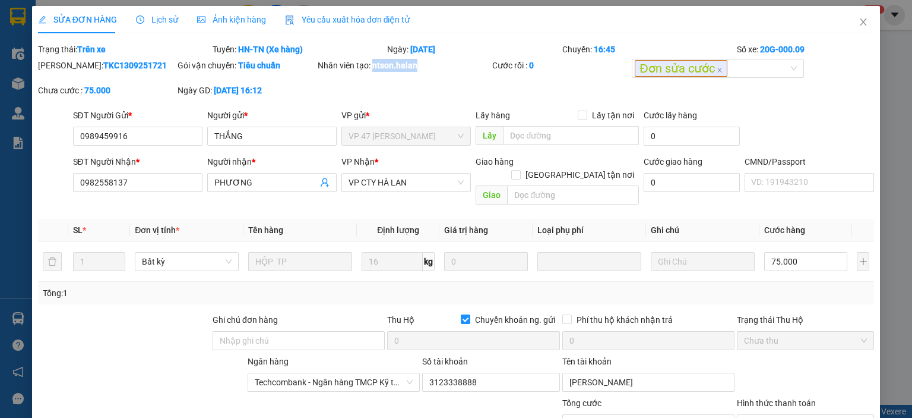
copy b "ntson.halan"
drag, startPoint x: 111, startPoint y: 141, endPoint x: 73, endPoint y: 141, distance: 38.0
click at [73, 141] on input "0989459916" at bounding box center [137, 136] width 129 height 19
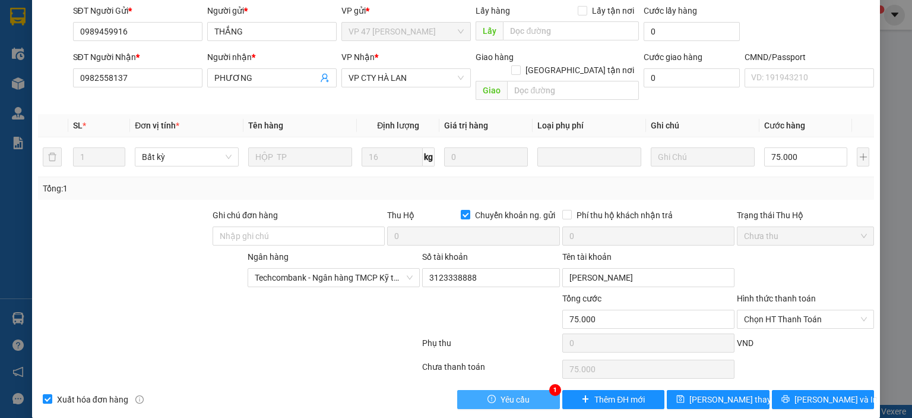
drag, startPoint x: 529, startPoint y: 382, endPoint x: 526, endPoint y: 373, distance: 10.0
click at [528, 390] on button "Yêu cầu" at bounding box center [508, 399] width 103 height 19
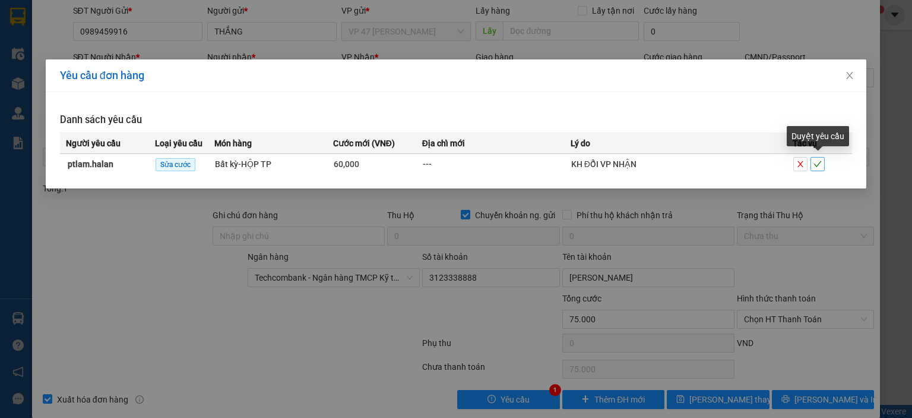
click at [820, 162] on icon "check" at bounding box center [818, 164] width 8 height 8
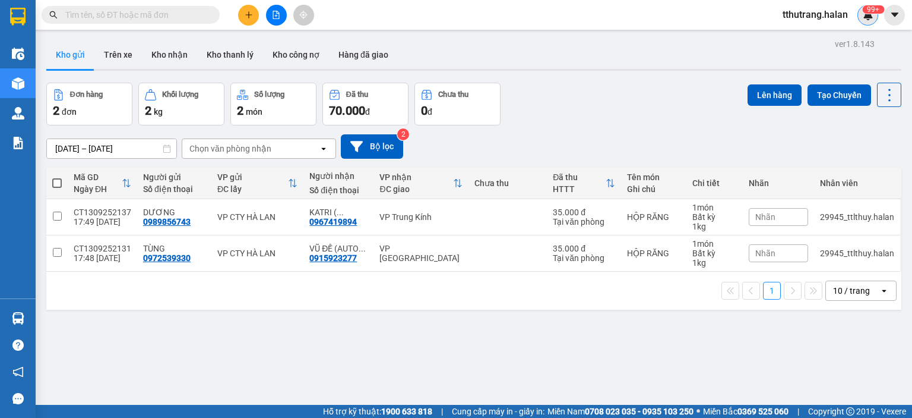
click at [867, 11] on sup "99+" at bounding box center [873, 9] width 22 height 8
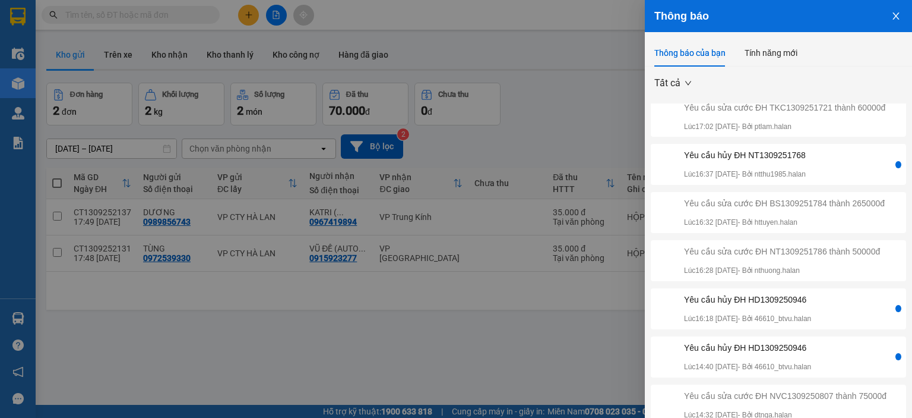
scroll to position [34, 0]
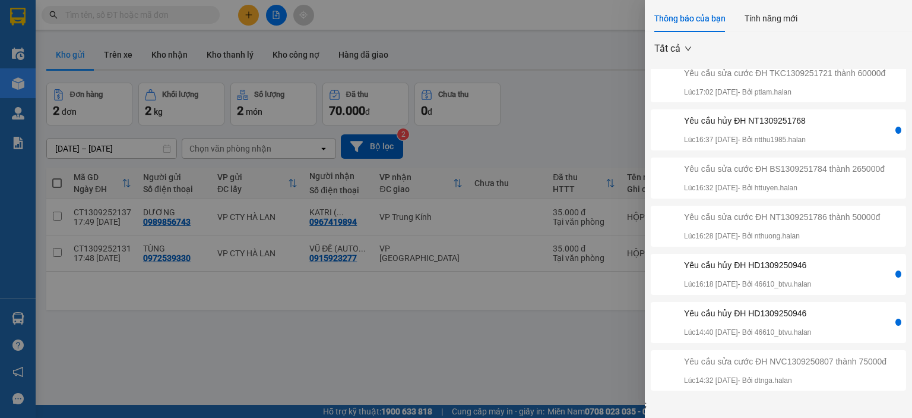
click at [811, 306] on div "Yêu cầu hủy ĐH HD1309250946" at bounding box center [747, 312] width 127 height 13
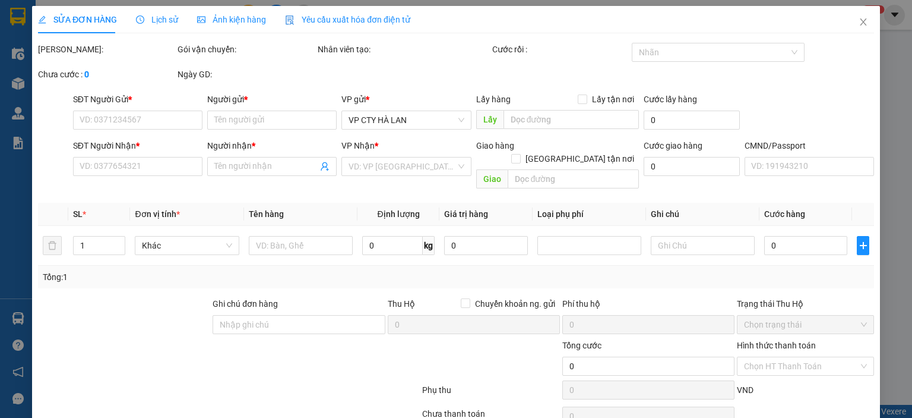
type input "0983568886"
type input "PHƯƠNG"
type input "0943009889"
type input "THUÝ"
type input "40.000"
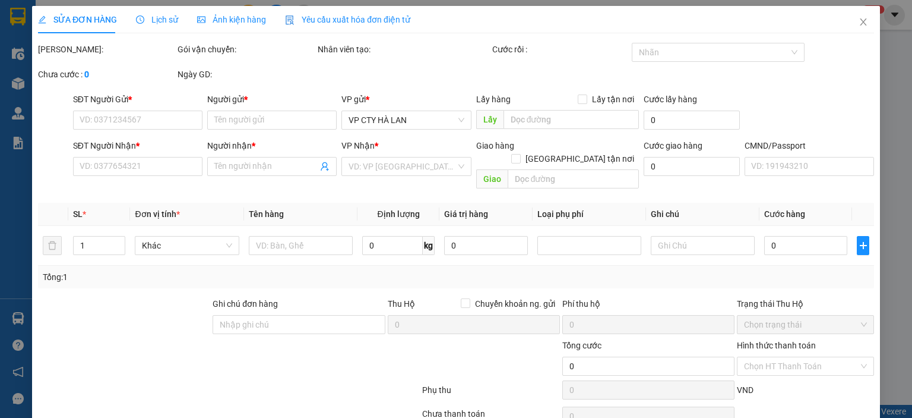
type input "40.000"
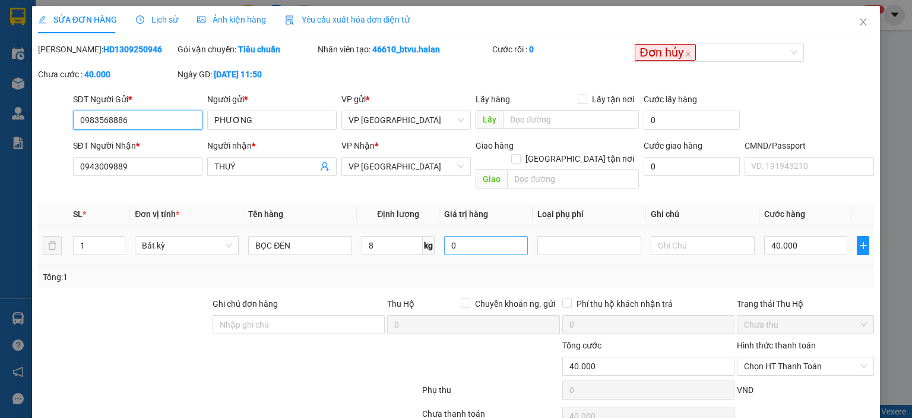
scroll to position [47, 0]
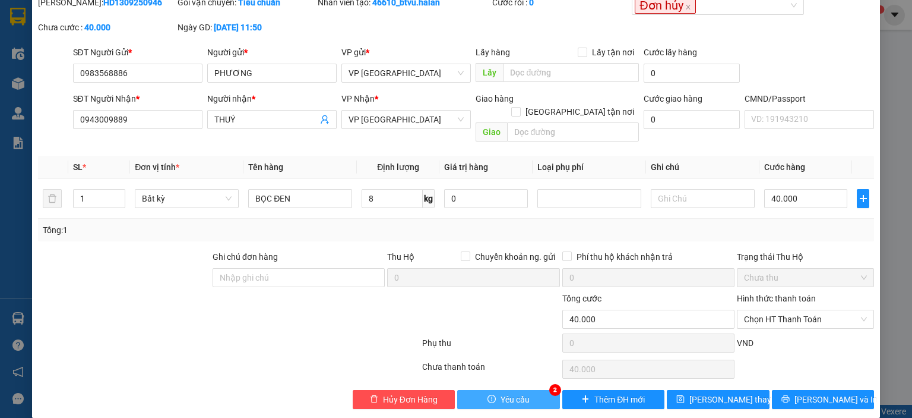
click at [513, 390] on button "Yêu cầu" at bounding box center [508, 399] width 103 height 19
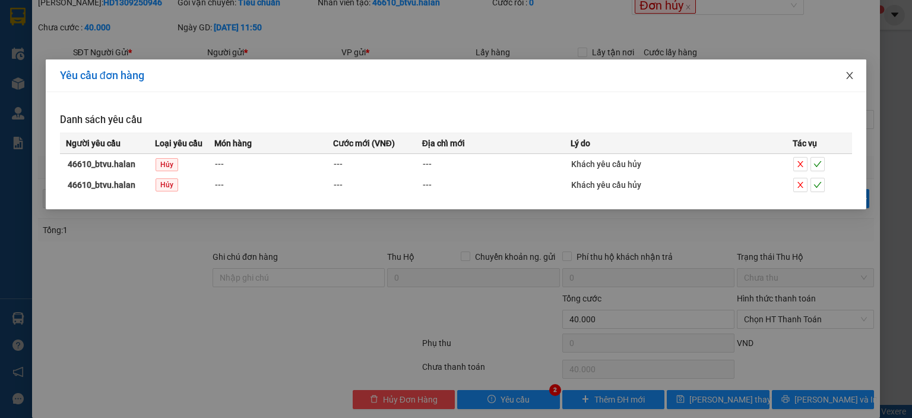
click at [843, 79] on span "Close" at bounding box center [849, 75] width 33 height 33
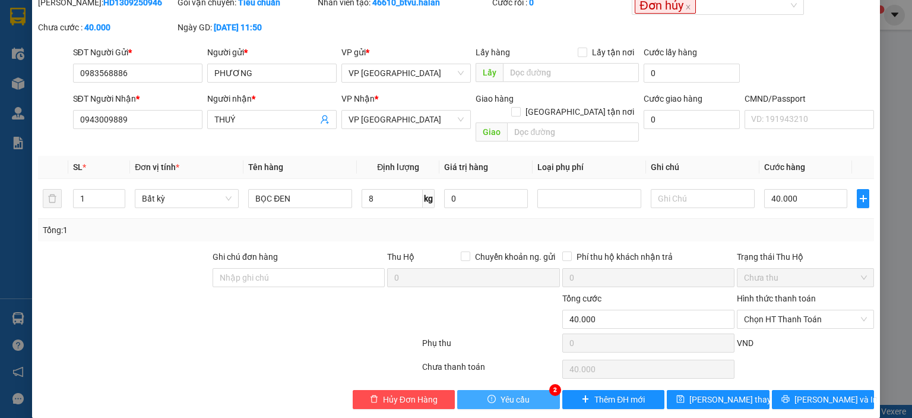
scroll to position [0, 0]
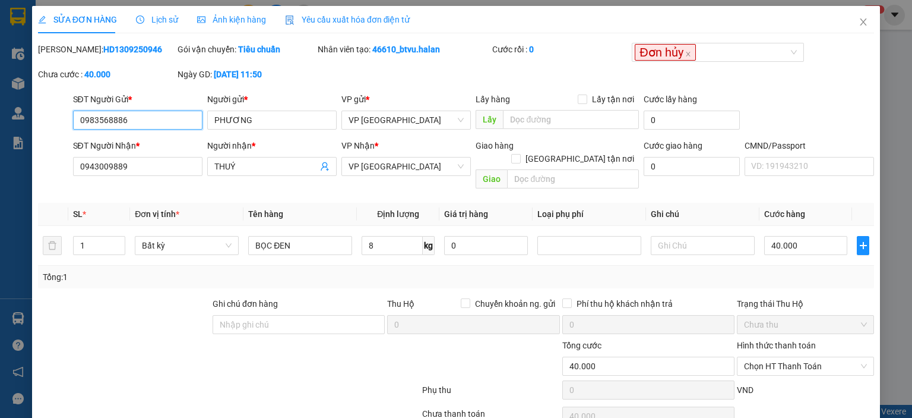
drag, startPoint x: 149, startPoint y: 121, endPoint x: 48, endPoint y: 121, distance: 101.6
click at [48, 121] on div "SĐT Người Gửi * 0983568886 0983568886 Người gửi * PHƯƠNG VP gửi * VP Hà Đông Lấ…" at bounding box center [456, 114] width 839 height 42
click at [848, 18] on span "Close" at bounding box center [863, 22] width 33 height 33
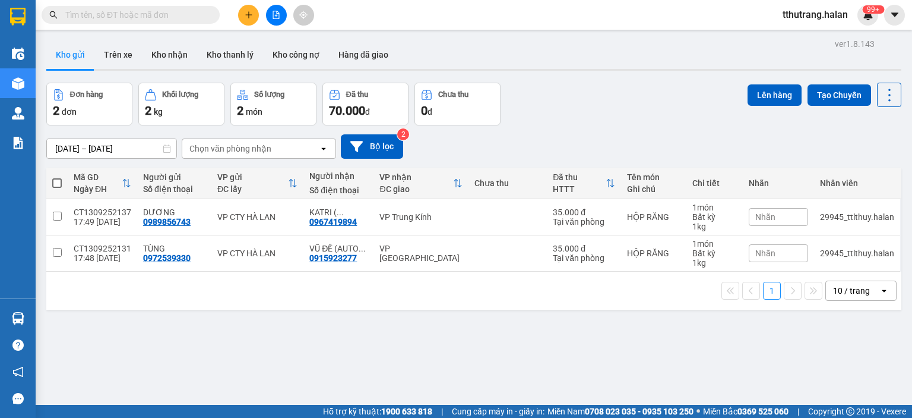
click at [142, 23] on span at bounding box center [131, 15] width 178 height 18
click at [143, 18] on input "text" at bounding box center [135, 14] width 140 height 13
paste input "0983568886"
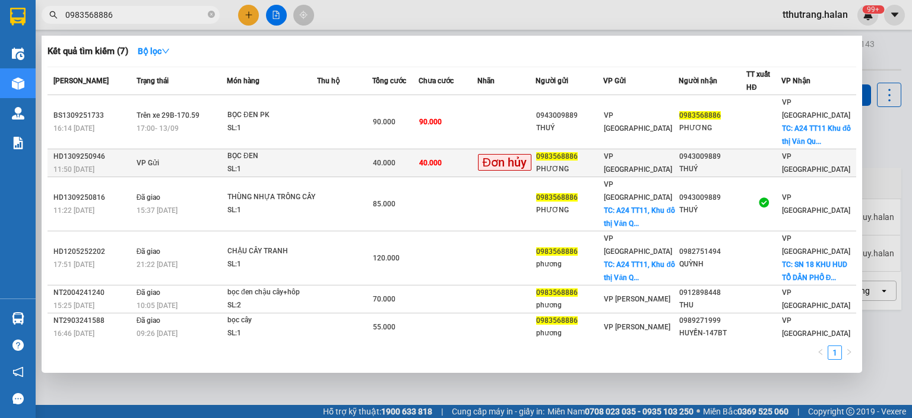
type input "0983568886"
click at [311, 150] on div "BỌC ĐEN" at bounding box center [271, 156] width 89 height 13
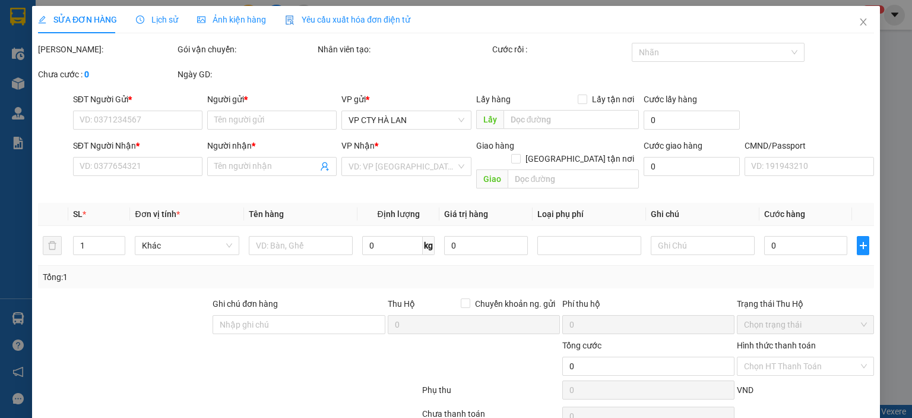
type input "0983568886"
type input "PHƯƠNG"
type input "0943009889"
type input "THUÝ"
type input "40.000"
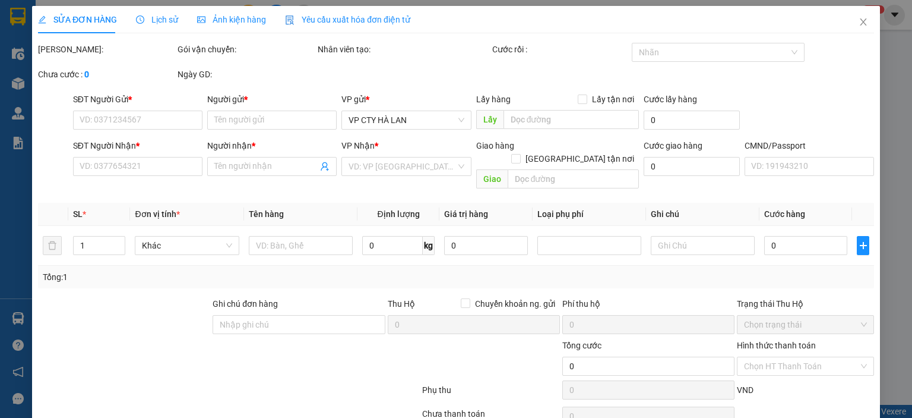
type input "40.000"
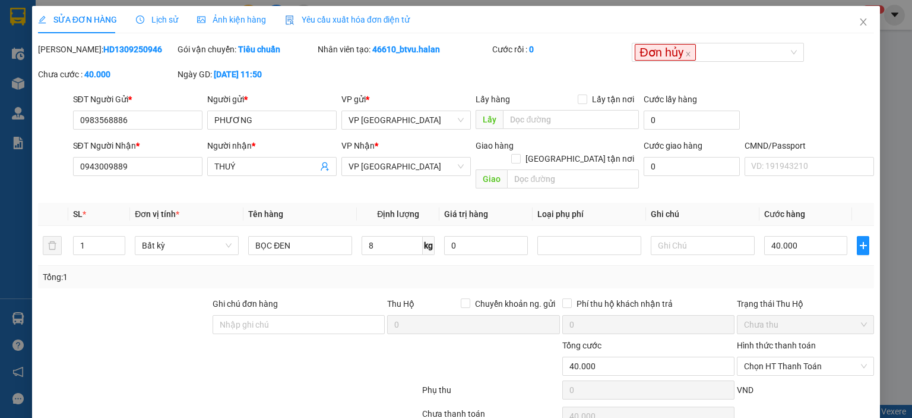
drag, startPoint x: 140, startPoint y: 48, endPoint x: 69, endPoint y: 51, distance: 71.4
click at [69, 51] on div "Mã ĐH: HD1309250946" at bounding box center [106, 49] width 137 height 13
copy b "HD1309250946"
drag, startPoint x: 448, startPoint y: 46, endPoint x: 371, endPoint y: 52, distance: 77.4
click at [371, 52] on div "Nhân viên tạo: 46610_btvu.halan" at bounding box center [404, 49] width 172 height 13
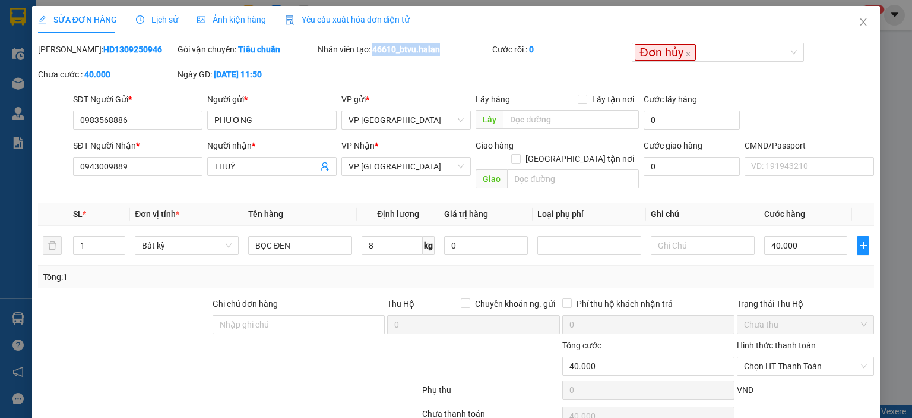
copy b "46610_btvu.halan"
drag, startPoint x: 151, startPoint y: 122, endPoint x: 285, endPoint y: 172, distance: 142.9
click at [53, 128] on div "SĐT Người Gửi * 0983568886 0983568886 Người gửi * PHƯƠNG VP gửi * VP Hà Đông Lấ…" at bounding box center [456, 114] width 839 height 42
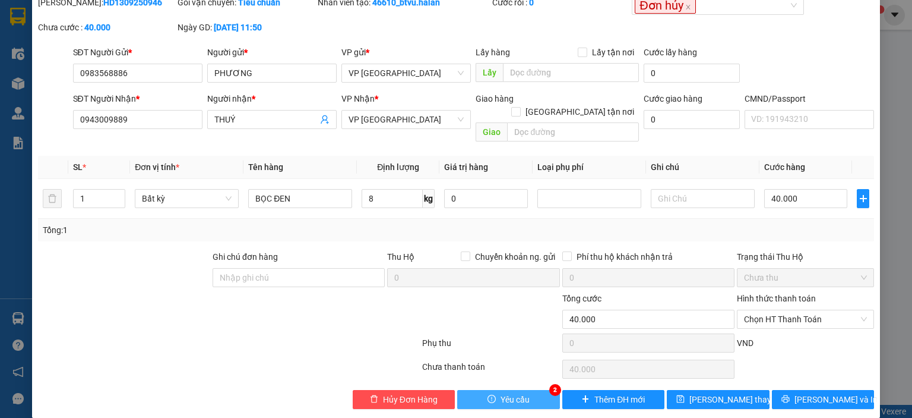
click at [539, 390] on button "Yêu cầu" at bounding box center [508, 399] width 103 height 19
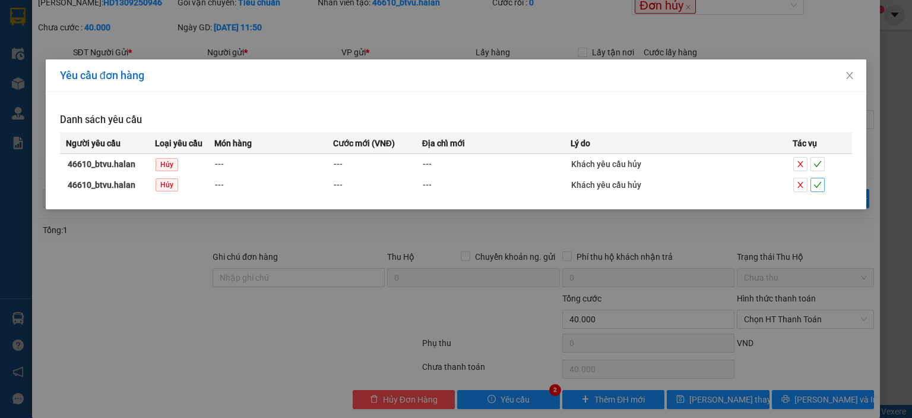
click at [821, 184] on icon "check" at bounding box center [818, 185] width 8 height 8
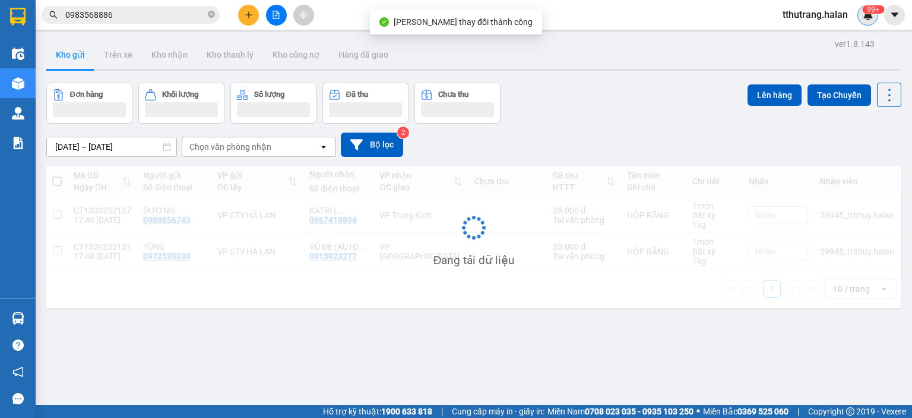
click at [870, 12] on sup "99+" at bounding box center [873, 9] width 22 height 8
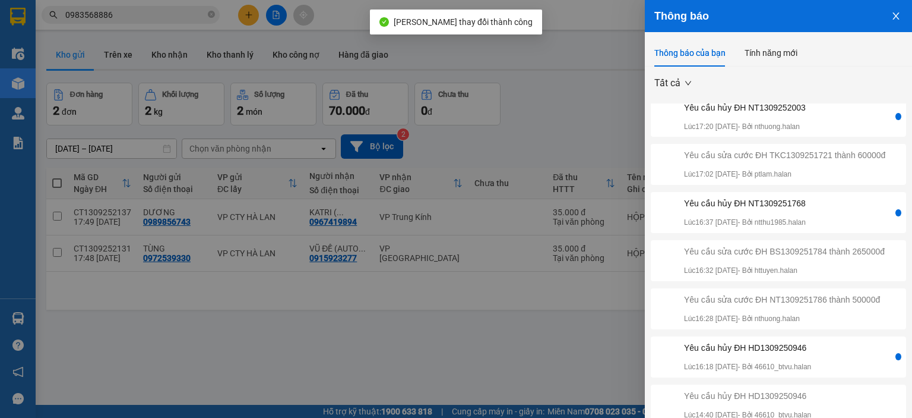
scroll to position [34, 0]
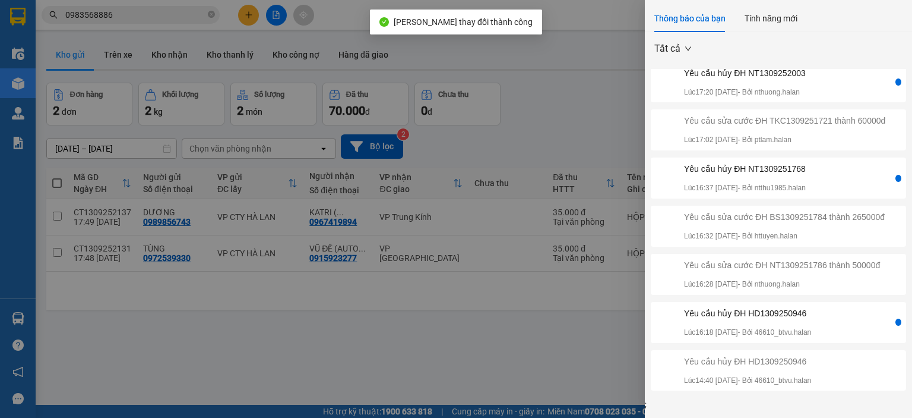
click at [811, 323] on div "Yêu cầu hủy ĐH HD1309250946 Lúc 16:18 13/09/2025 - Bởi 46610_btvu.halan" at bounding box center [747, 321] width 127 height 31
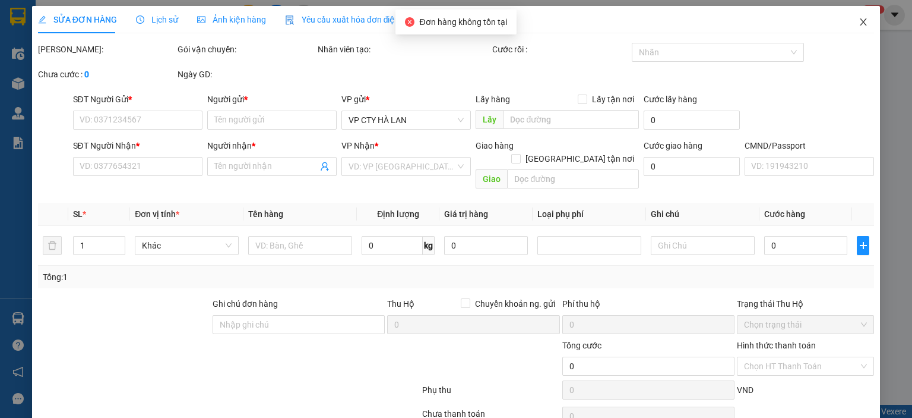
click at [859, 26] on icon "close" at bounding box center [864, 22] width 10 height 10
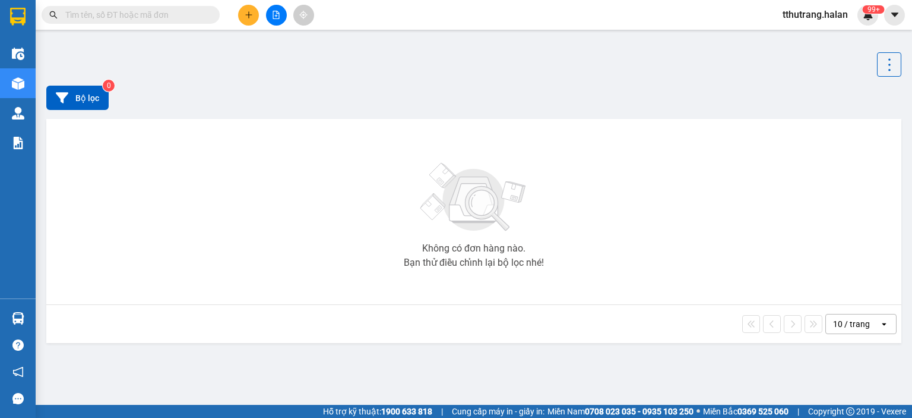
click at [878, 13] on div "tthutrang.halan 99+" at bounding box center [842, 15] width 139 height 21
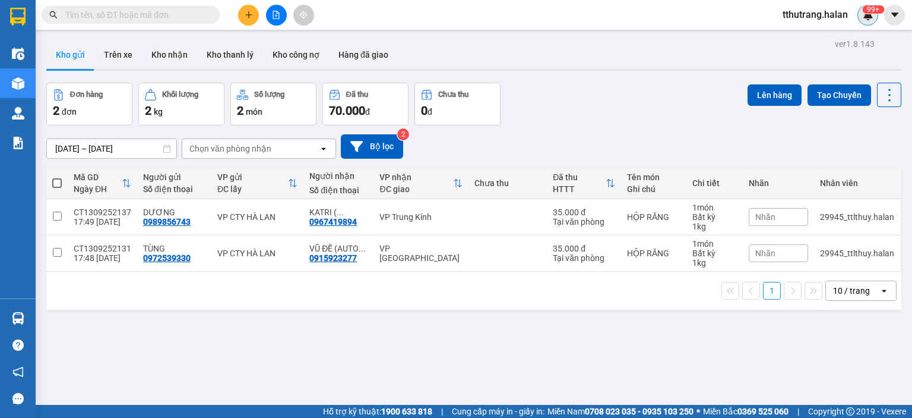
click at [874, 12] on sup "99+" at bounding box center [873, 9] width 22 height 8
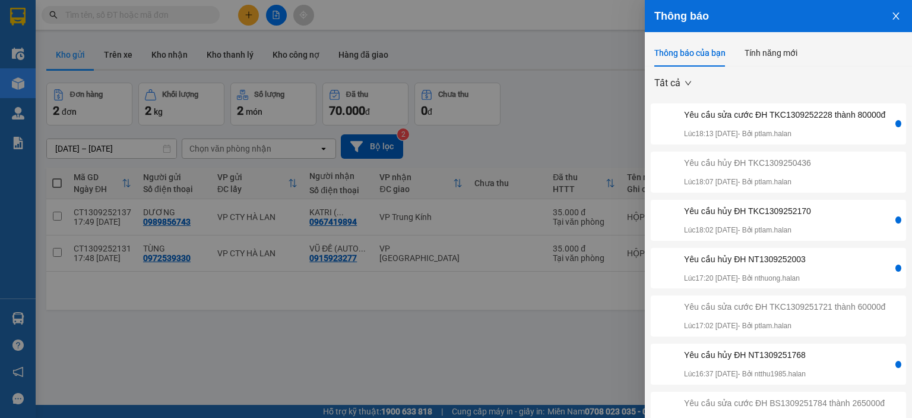
scroll to position [34, 0]
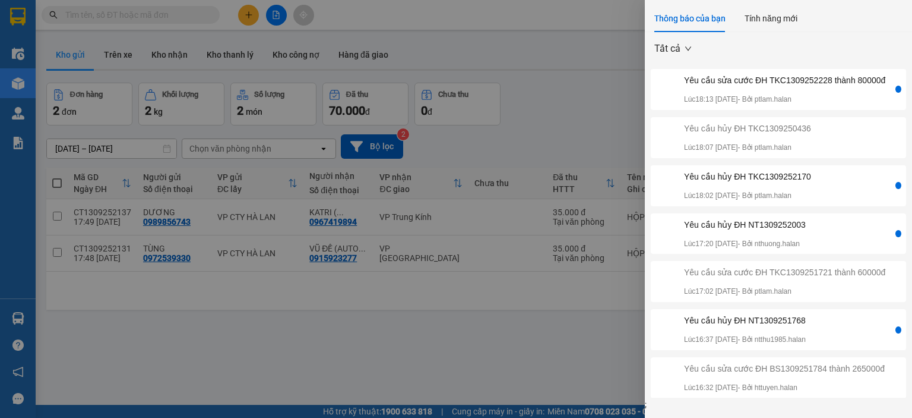
click at [806, 345] on div "Yêu cầu hủy ĐH NT1309251768 Lúc 16:37 13/09/2025 - Bởi ntthu1985.halan" at bounding box center [745, 329] width 122 height 31
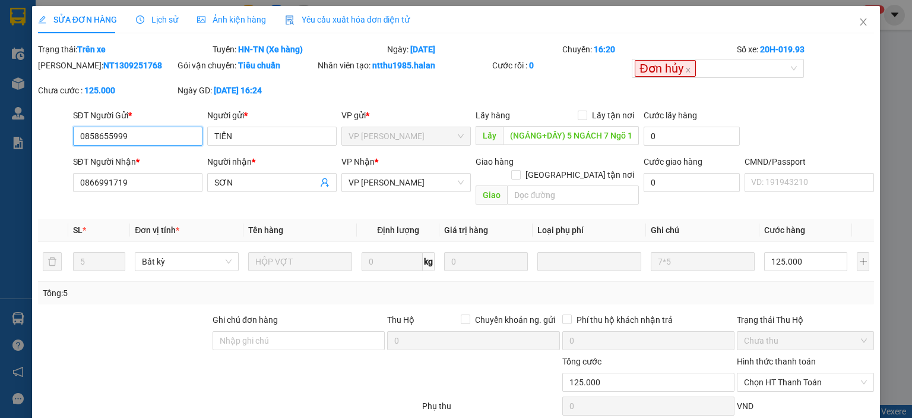
type input "0858655999"
type input "TIẾN"
type input "(NGÁNG+DÂY) 5 NGÁCH 7 Ngõ 104 P. Định Công, Phương Liệt, Thanh Xuân, Hà Nội, Vi…"
type input "0866991719"
type input "SƠN"
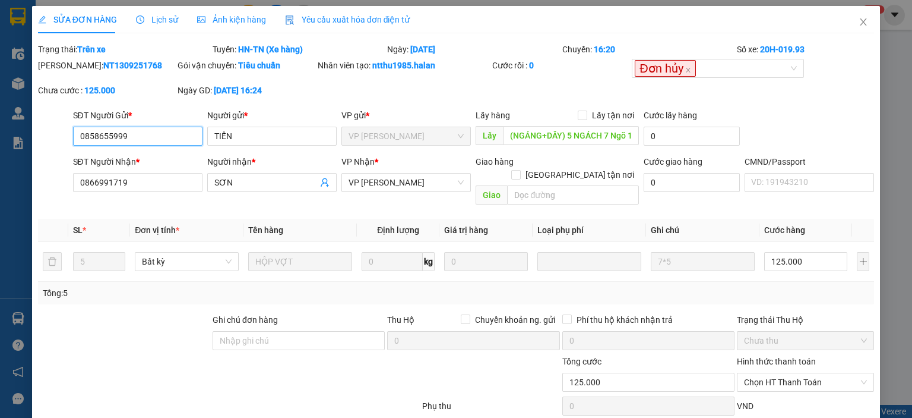
type input "125.000"
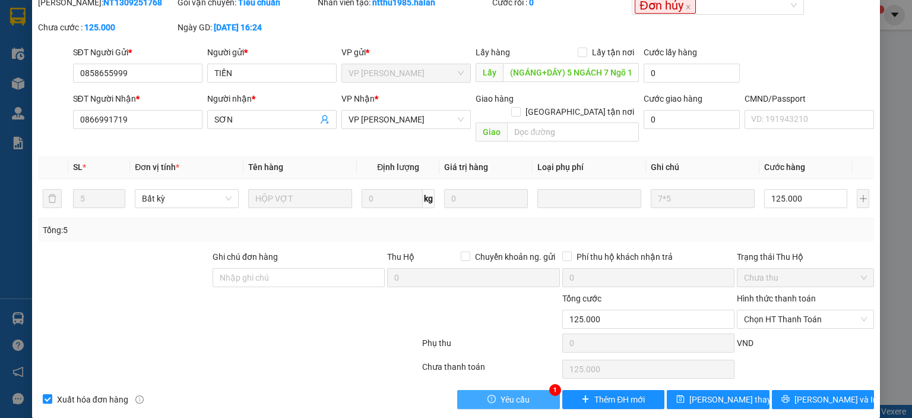
click at [520, 390] on button "Yêu cầu" at bounding box center [508, 399] width 103 height 19
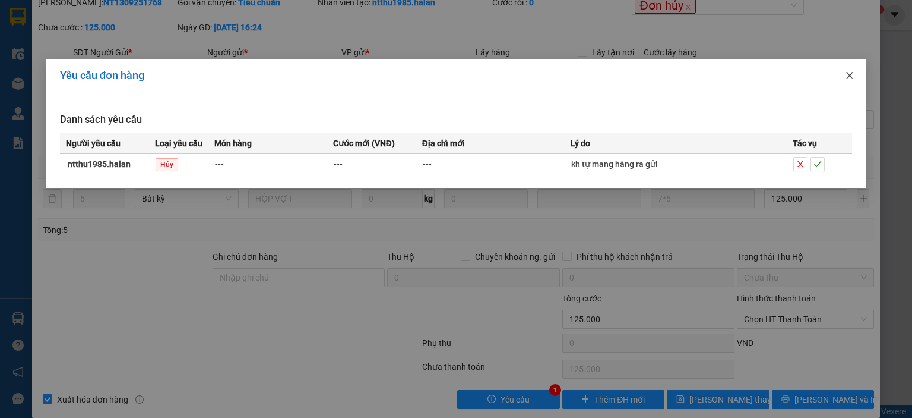
click at [847, 78] on icon "close" at bounding box center [850, 76] width 10 height 10
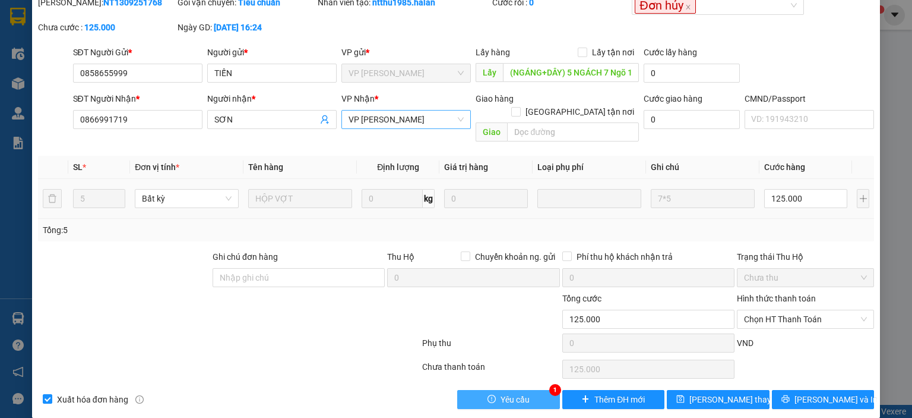
scroll to position [0, 0]
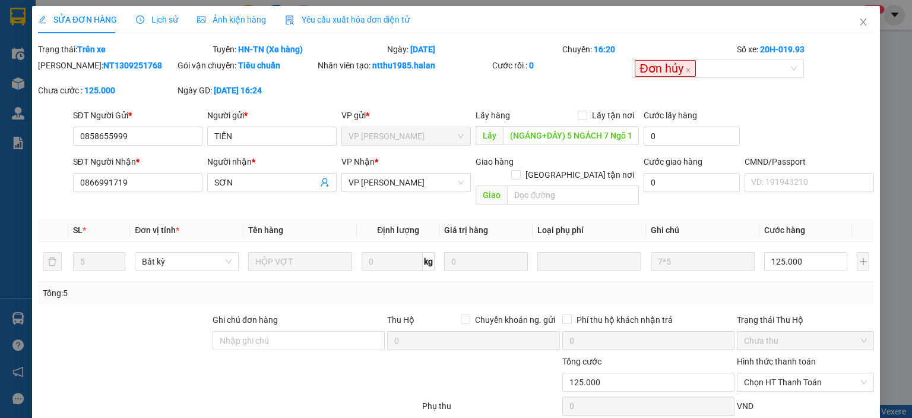
drag, startPoint x: 138, startPoint y: 66, endPoint x: 68, endPoint y: 73, distance: 70.4
click at [68, 73] on div "Mã ĐH: NT1309251768" at bounding box center [107, 71] width 140 height 25
copy b "NT1309251768"
drag, startPoint x: 450, startPoint y: 71, endPoint x: 370, endPoint y: 71, distance: 80.2
click at [370, 71] on div "Nhân viên tạo: ntthu1985.halan" at bounding box center [404, 65] width 172 height 13
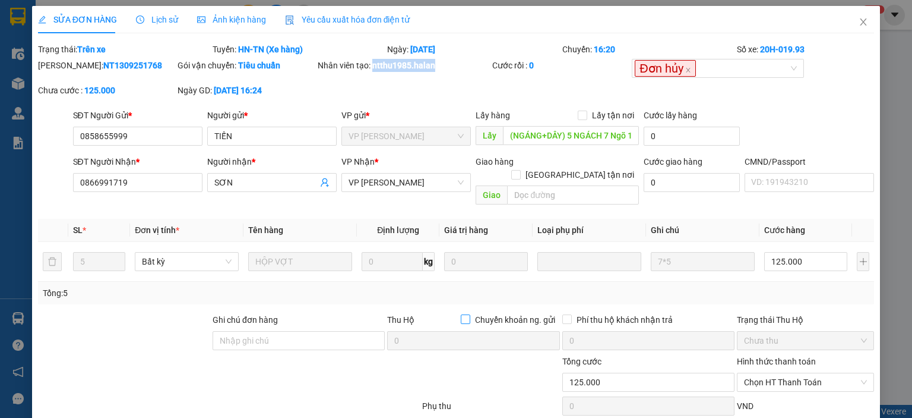
copy b "ntthu1985.halan"
drag, startPoint x: 154, startPoint y: 139, endPoint x: 329, endPoint y: 188, distance: 181.3
click at [68, 142] on div "SĐT Người Gửi * 0858655999 0858655999 Người gửi * TIẾN VP gửi * VP Nguyễn Trãi …" at bounding box center [456, 130] width 839 height 42
click at [861, 20] on span "Close" at bounding box center [863, 22] width 33 height 33
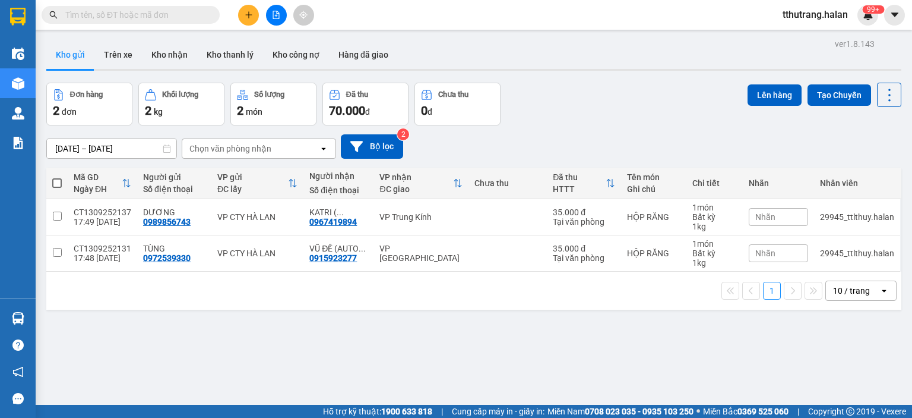
click at [176, 16] on input "text" at bounding box center [135, 14] width 140 height 13
paste input "0858655999"
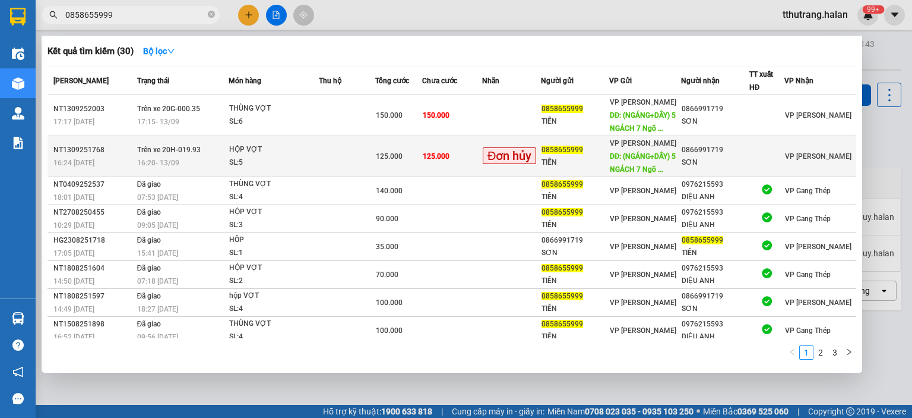
type input "0858655999"
click at [342, 151] on td at bounding box center [347, 156] width 56 height 41
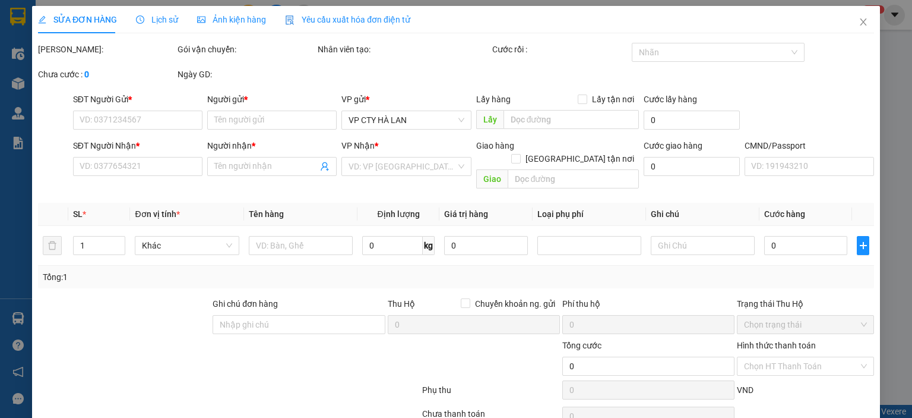
type input "0858655999"
type input "TIẾN"
type input "(NGÁNG+DÂY) 5 NGÁCH 7 Ngõ 104 P. Định Công, Phương Liệt, Thanh Xuân, Hà Nội, Vi…"
type input "0866991719"
type input "SƠN"
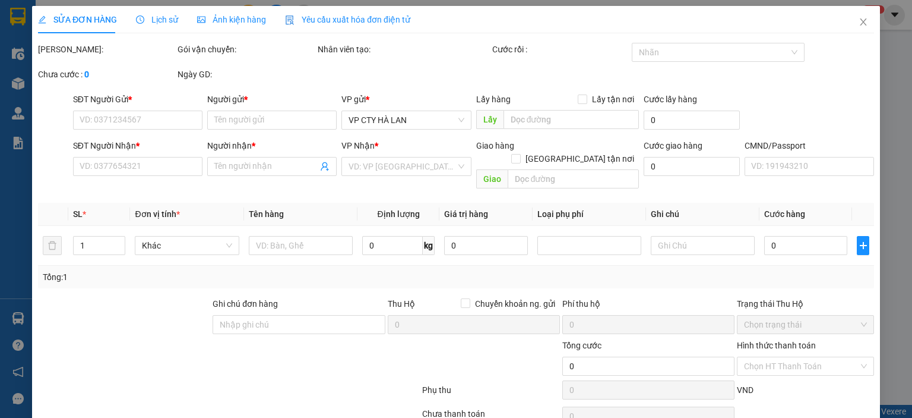
type input "125.000"
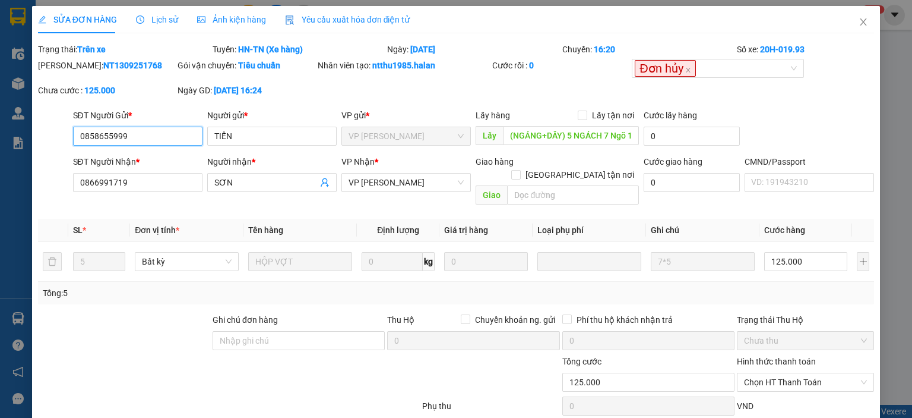
scroll to position [63, 0]
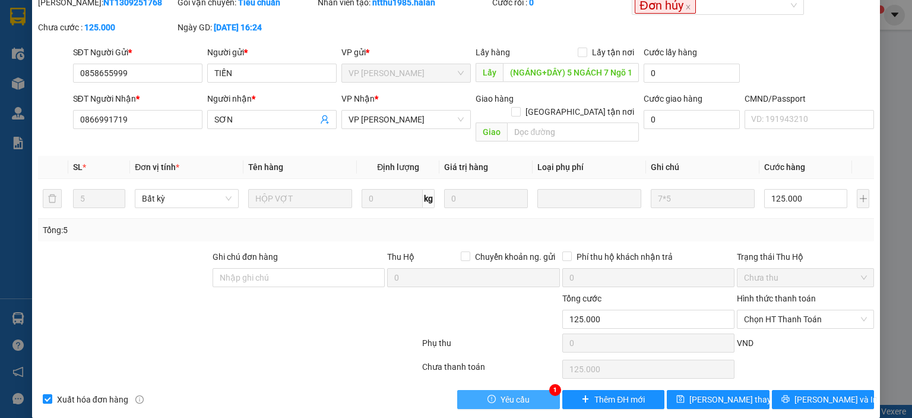
click at [532, 390] on button "Yêu cầu" at bounding box center [508, 399] width 103 height 19
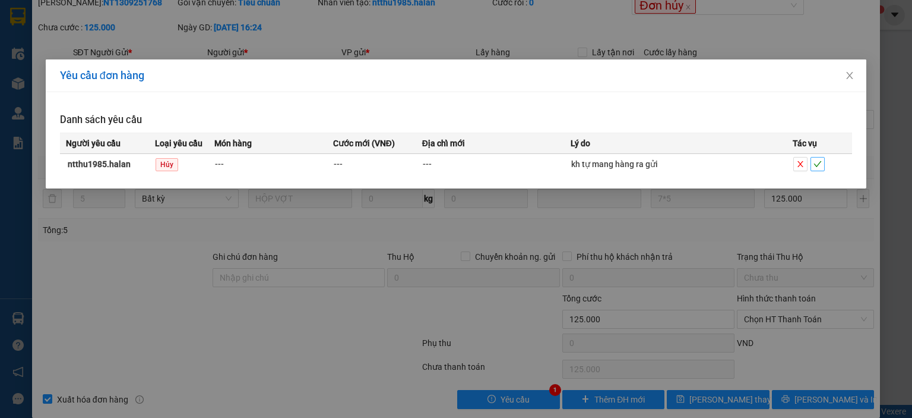
click at [817, 168] on icon "check" at bounding box center [818, 164] width 8 height 8
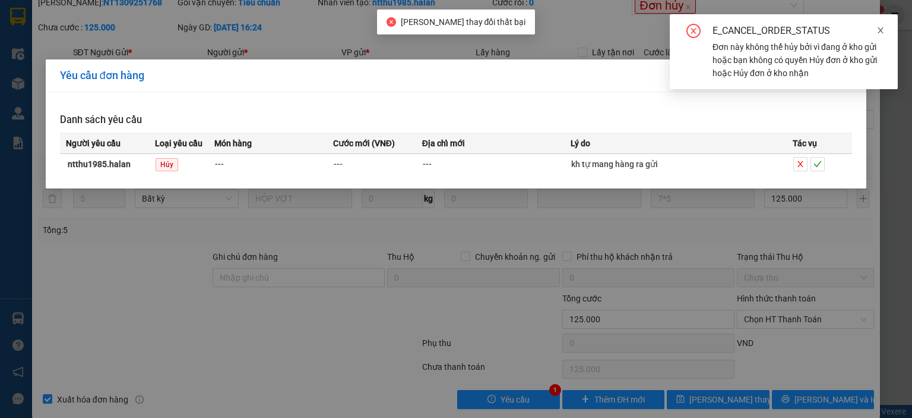
click at [881, 30] on icon "close" at bounding box center [881, 30] width 8 height 8
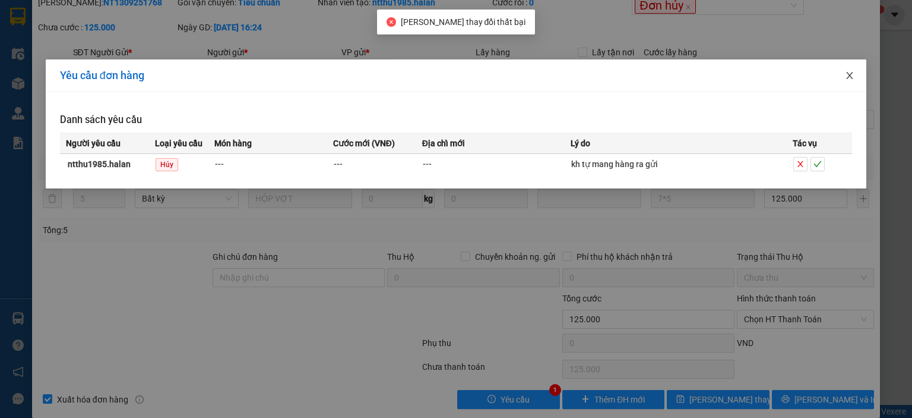
click at [855, 59] on span "Close" at bounding box center [849, 75] width 33 height 33
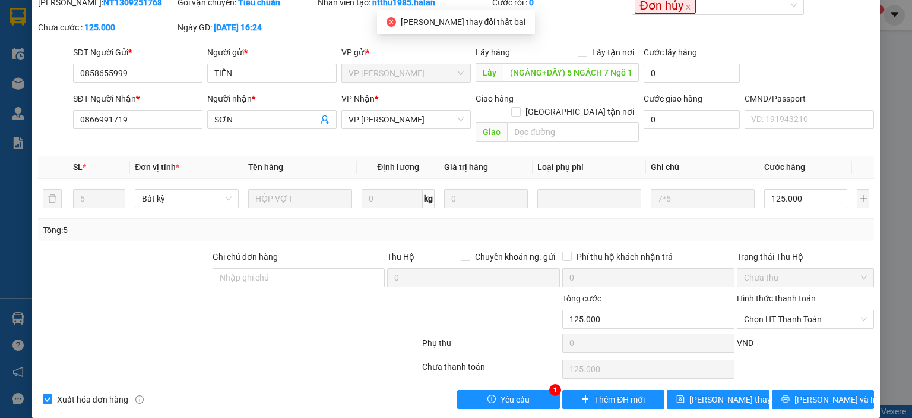
click at [890, 57] on div "SỬA ĐƠN HÀNG Lịch sử Ảnh kiện hàng Yêu cầu xuất hóa đơn điện tử Total Paid Fee …" at bounding box center [456, 209] width 912 height 418
click at [891, 35] on div "SỬA ĐƠN HÀNG Lịch sử Ảnh kiện hàng Yêu cầu xuất hóa đơn điện tử Total Paid Fee …" at bounding box center [456, 209] width 912 height 418
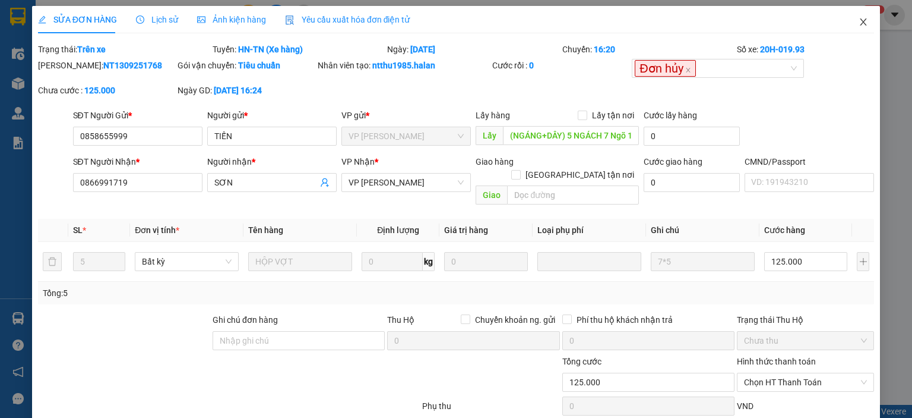
click at [859, 26] on icon "close" at bounding box center [864, 22] width 10 height 10
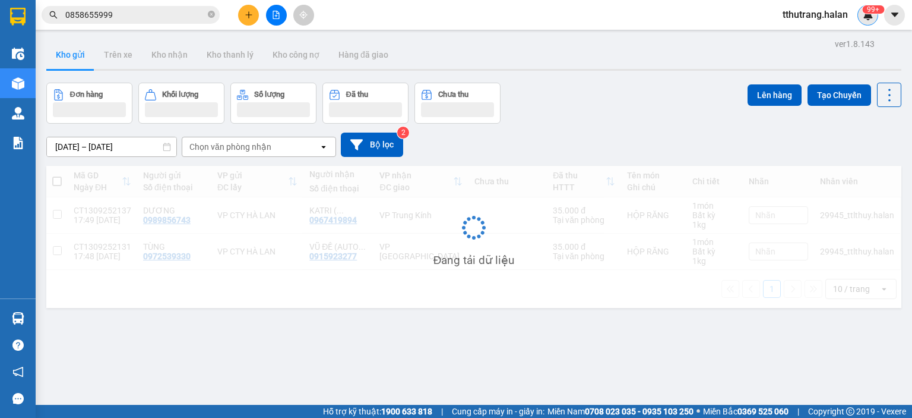
click at [870, 15] on img at bounding box center [868, 15] width 11 height 11
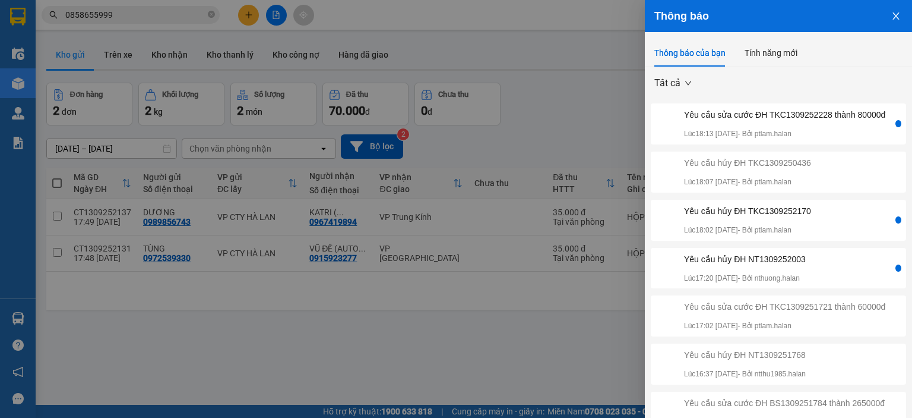
click at [783, 265] on div "Yêu cầu hủy ĐH NT1309252003" at bounding box center [745, 258] width 122 height 13
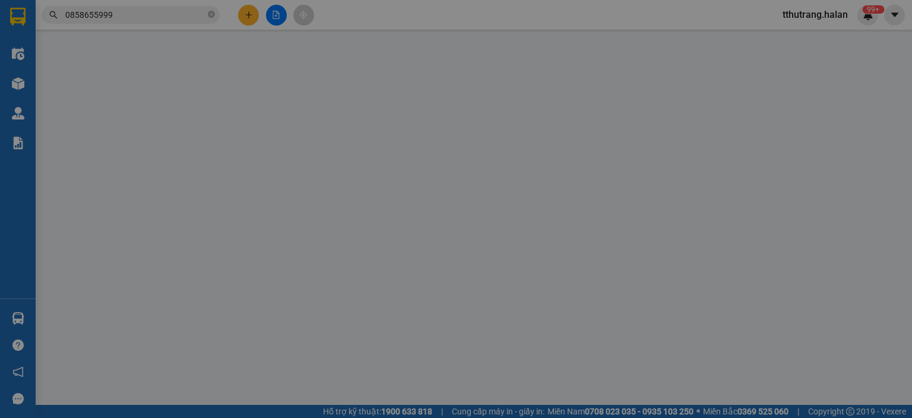
type input "0858655999"
type input "TIẾN"
type input "(NGÁNG+DÂY) 5 NGÁCH 7 Ngõ 104 P. Định Công, Phương Liệt, Thanh Xuân, Hà Nội, Vi…"
type input "0866991719"
type input "SƠN"
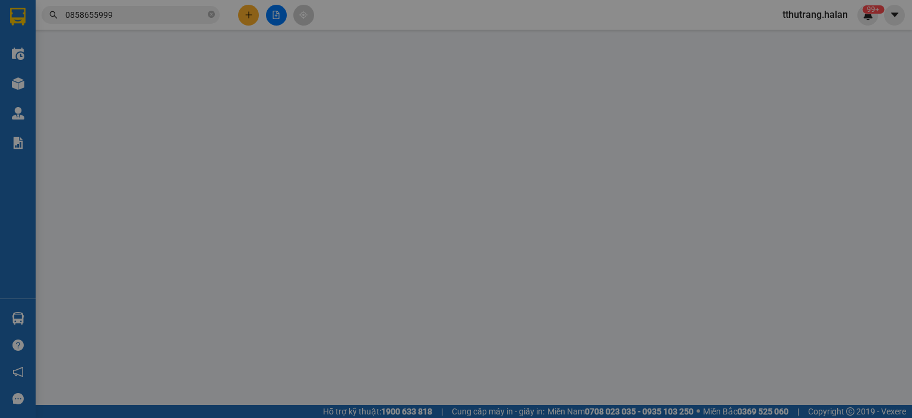
type input "150.000"
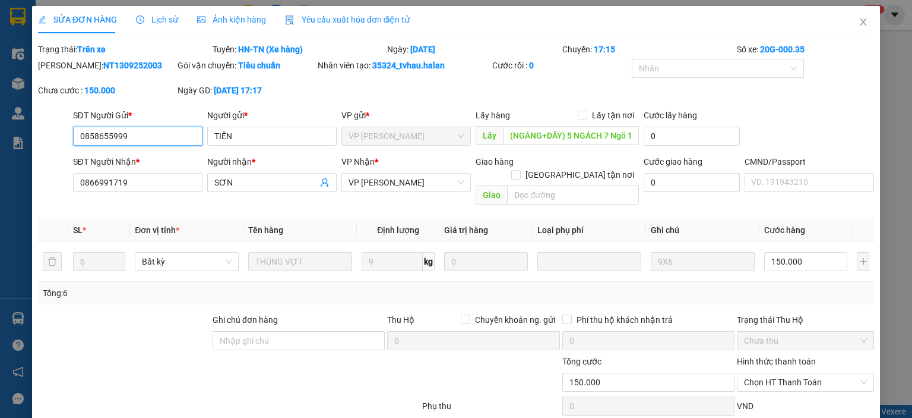
scroll to position [63, 0]
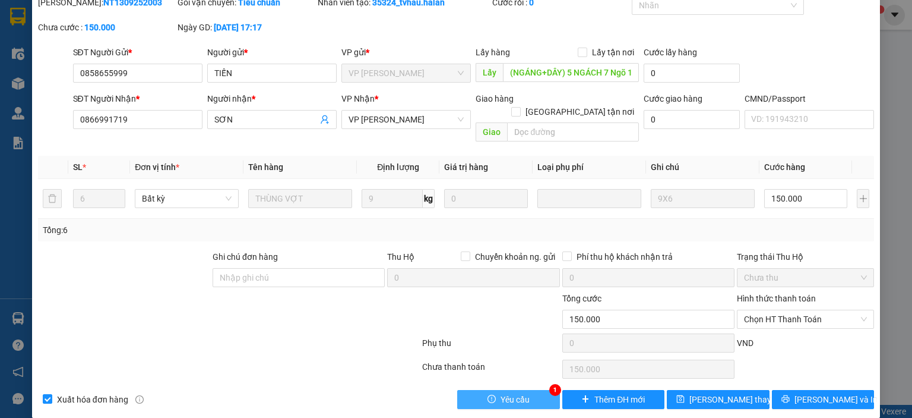
click at [536, 390] on button "Yêu cầu" at bounding box center [508, 399] width 103 height 19
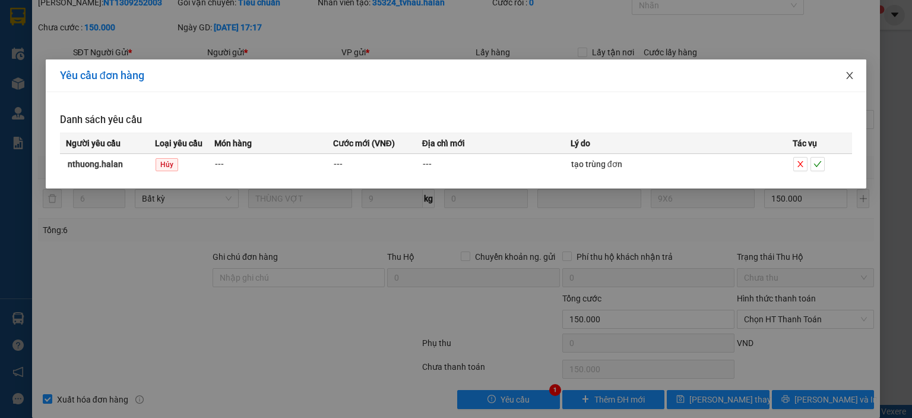
click at [848, 79] on icon "close" at bounding box center [850, 75] width 7 height 7
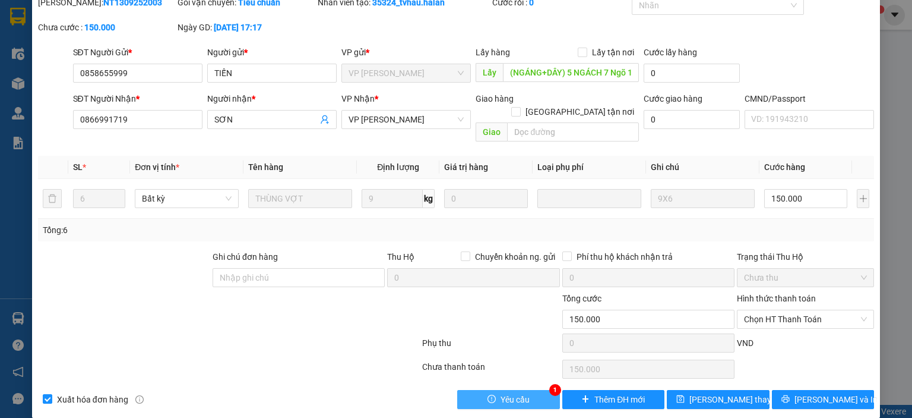
scroll to position [0, 0]
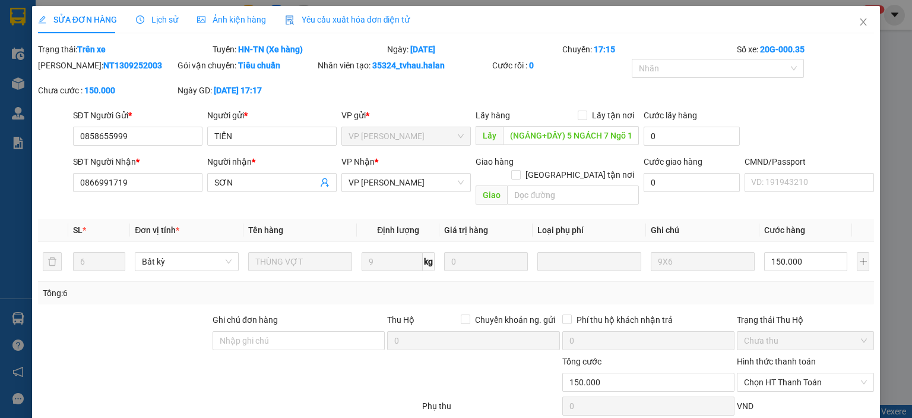
drag, startPoint x: 141, startPoint y: 65, endPoint x: 70, endPoint y: 67, distance: 71.3
click at [70, 67] on div "Mã ĐH: NT1309252003" at bounding box center [106, 65] width 137 height 13
click at [859, 20] on icon "close" at bounding box center [864, 22] width 10 height 10
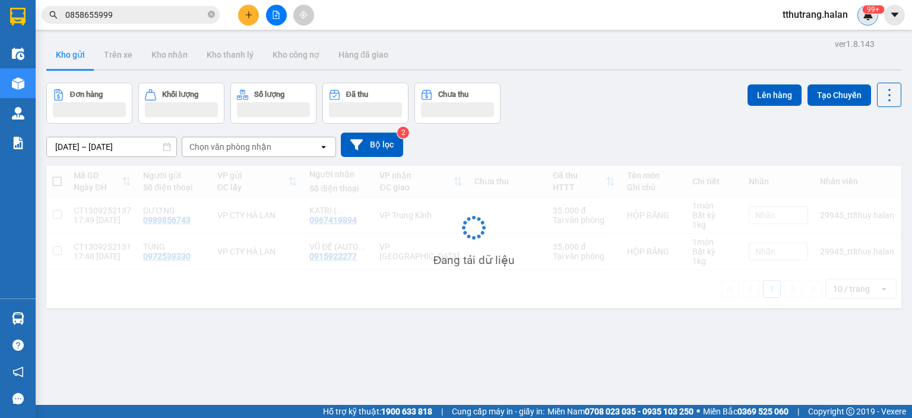
click at [865, 17] on img at bounding box center [868, 15] width 11 height 11
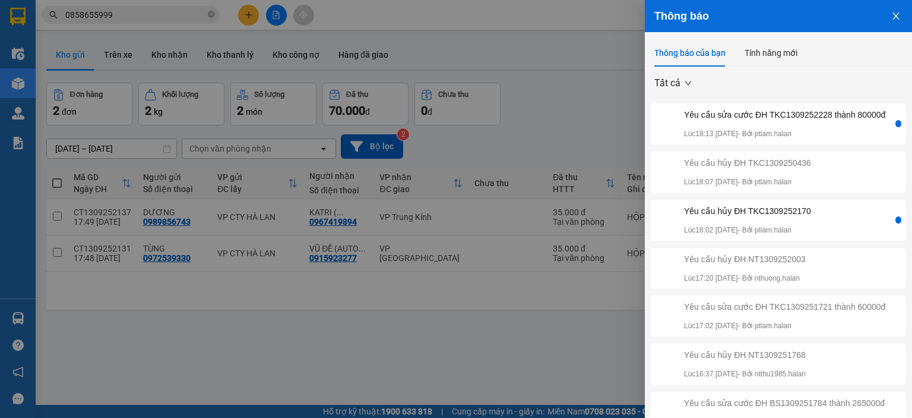
click at [820, 220] on div "Yêu cầu hủy ĐH TKC1309252170 Lúc 18:02 13/09/2025 - Bởi ptlam.halan" at bounding box center [773, 219] width 240 height 31
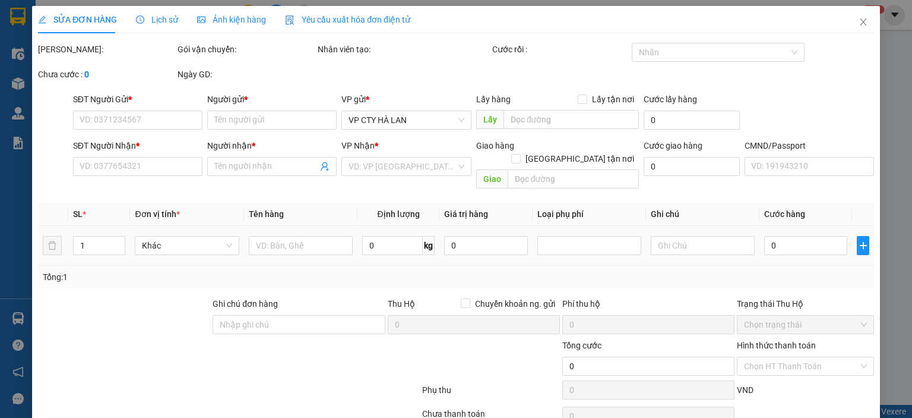
type input "0986908386"
type input "NAM VIỆT"
type input "0962716078"
type input "TIẾN"
type input "40.000"
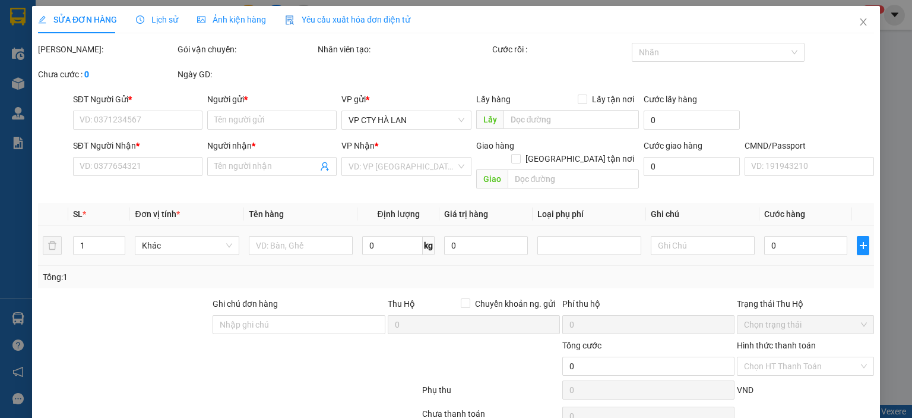
type input "40.000"
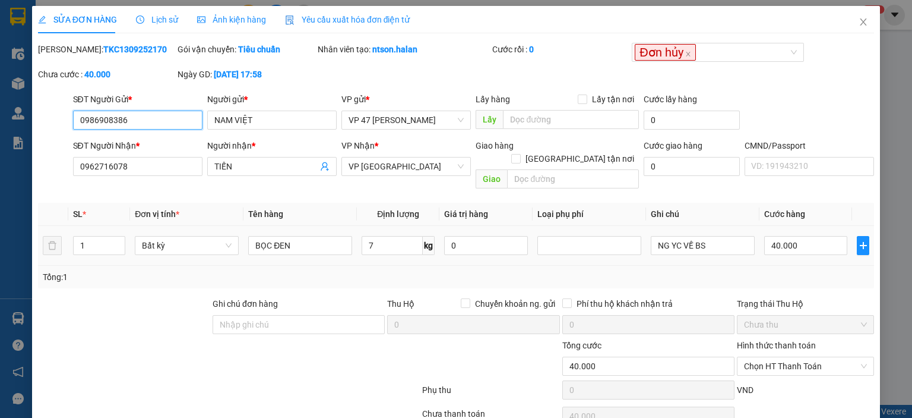
scroll to position [47, 0]
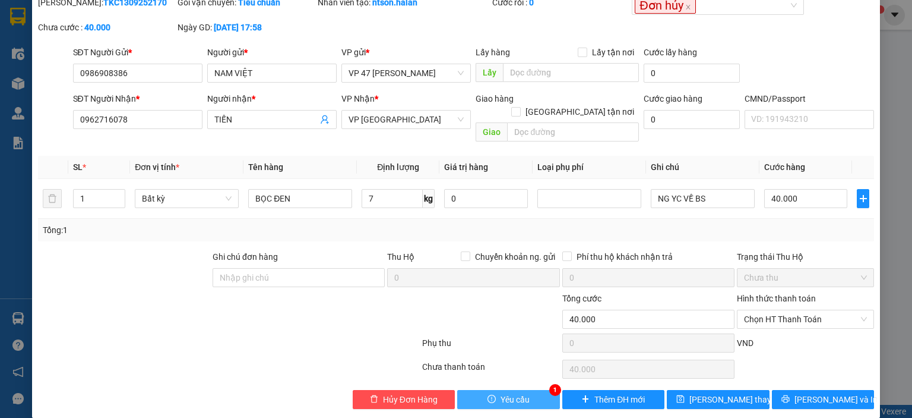
click at [536, 390] on button "Yêu cầu" at bounding box center [508, 399] width 103 height 19
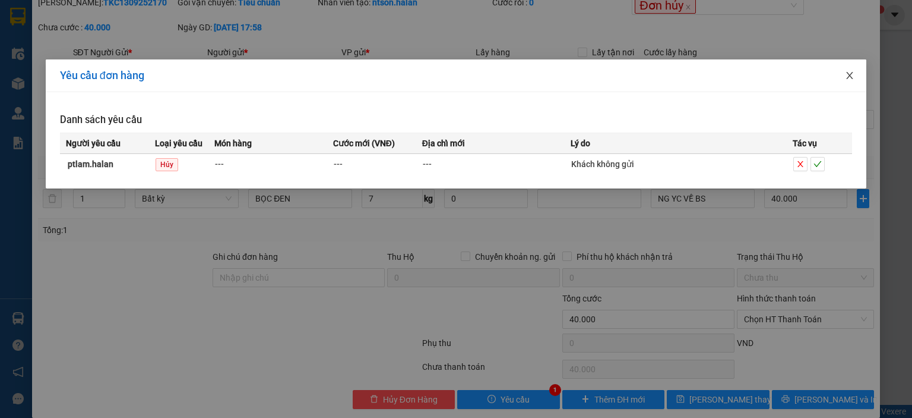
click at [850, 74] on icon "close" at bounding box center [850, 76] width 10 height 10
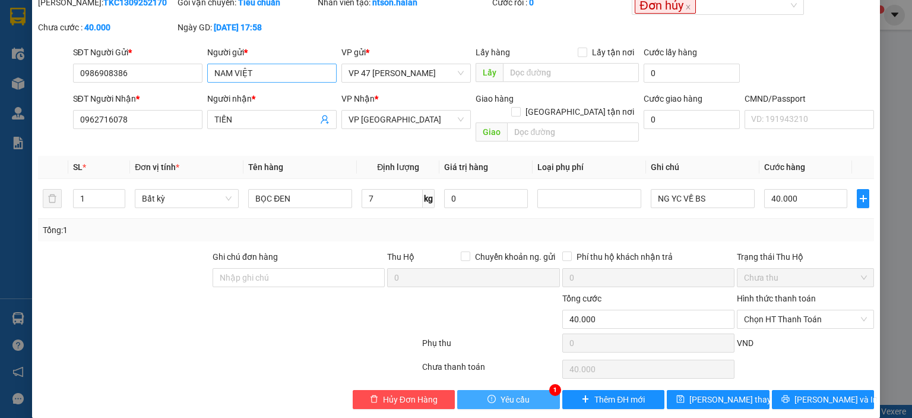
scroll to position [0, 0]
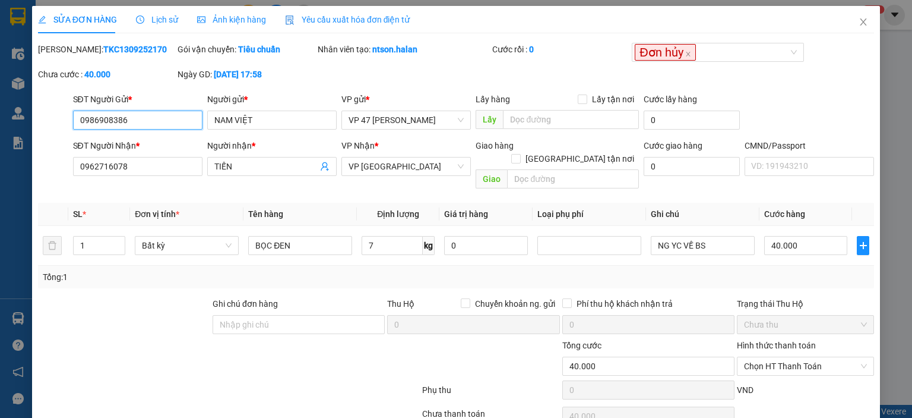
drag, startPoint x: 164, startPoint y: 123, endPoint x: 74, endPoint y: 125, distance: 90.3
click at [74, 125] on input "0986908386" at bounding box center [137, 119] width 129 height 19
drag, startPoint x: 871, startPoint y: 27, endPoint x: 853, endPoint y: 109, distance: 83.9
click at [874, 28] on div "SỬA ĐƠN HÀNG Lịch sử Ảnh kiện hàng Yêu cầu xuất hóa đơn điện tử Total Paid Fee …" at bounding box center [456, 209] width 912 height 418
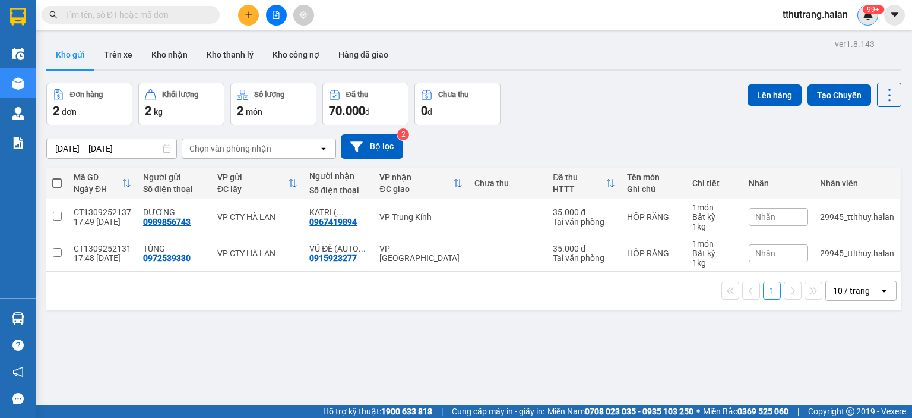
click at [872, 17] on img at bounding box center [868, 15] width 11 height 11
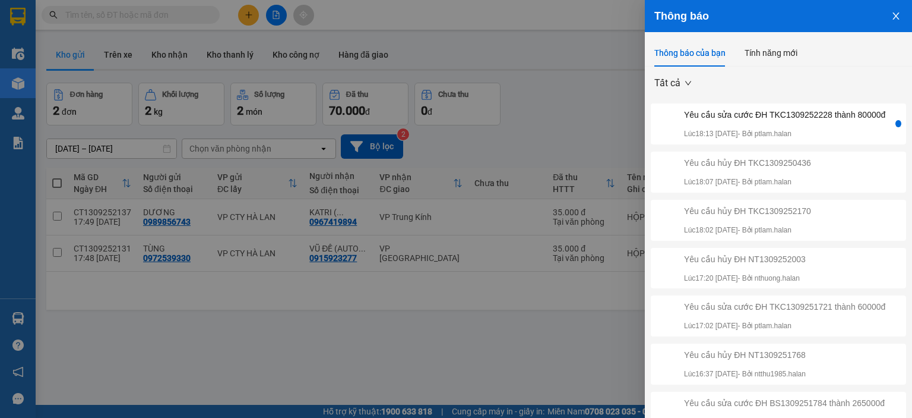
click at [749, 121] on div "Yêu cầu sửa cước ĐH TKC1309252228 thành 80000đ" at bounding box center [784, 114] width 201 height 13
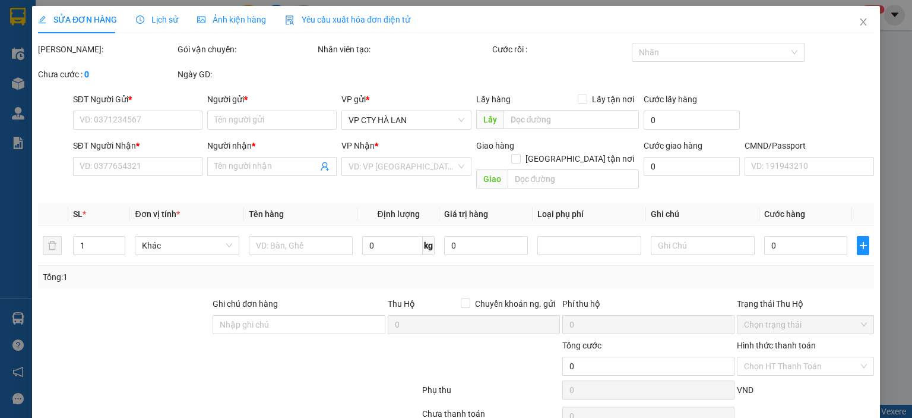
type input "0904498588"
type input "quân"
type input "0987820961"
type input "[PERSON_NAME]"
type input "55.000"
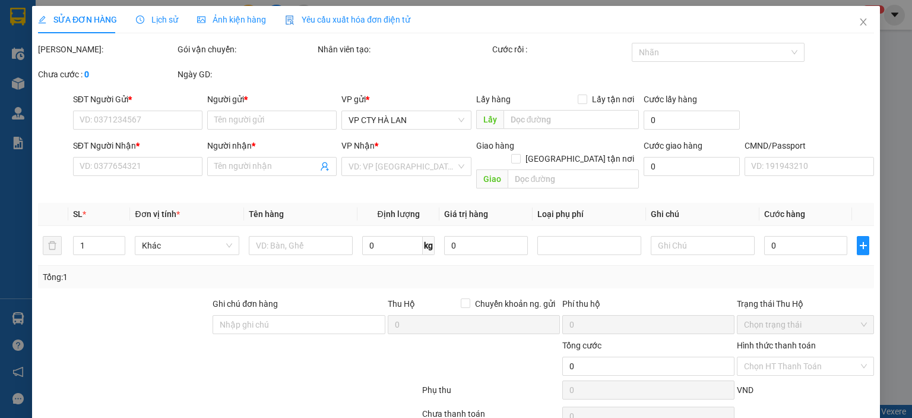
type input "55.000"
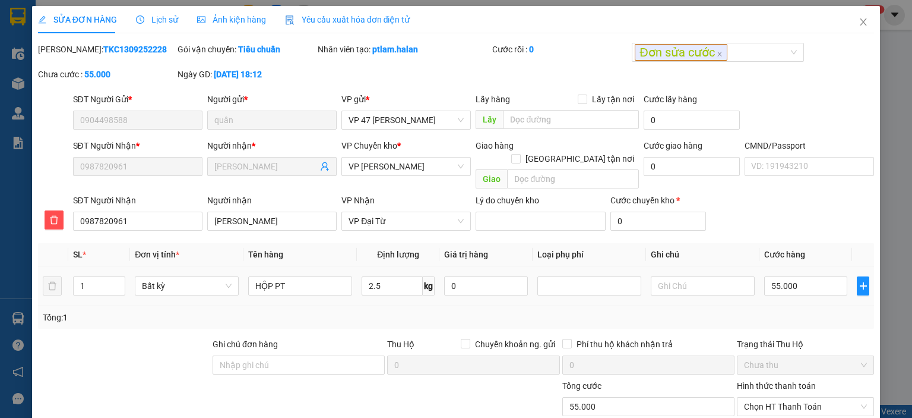
drag, startPoint x: 141, startPoint y: 51, endPoint x: 68, endPoint y: 52, distance: 73.1
click at [68, 52] on div "[PERSON_NAME]: TKC1309252228" at bounding box center [106, 49] width 137 height 13
copy b "TKC1309252228"
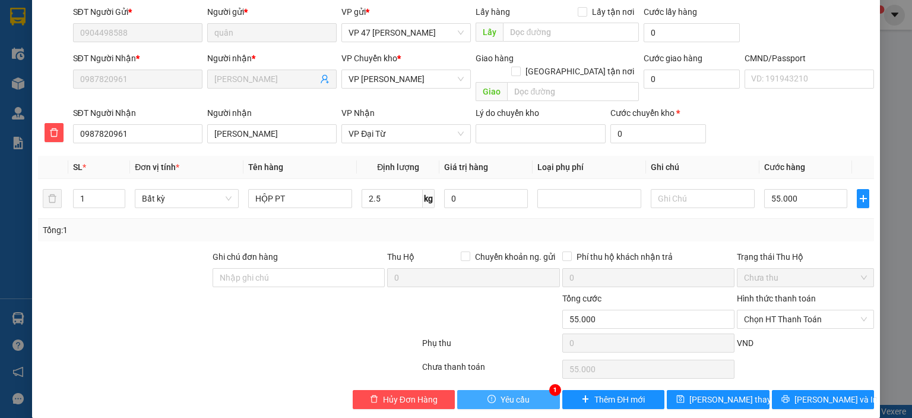
click at [478, 390] on button "Yêu cầu" at bounding box center [508, 399] width 103 height 19
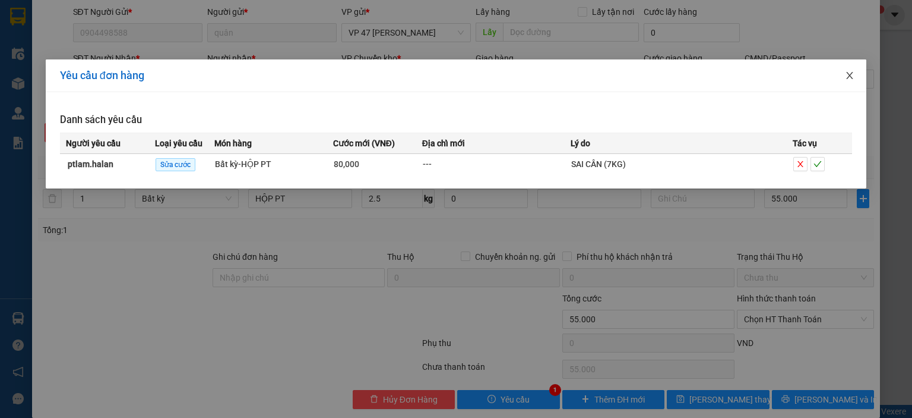
click at [846, 78] on icon "close" at bounding box center [850, 76] width 10 height 10
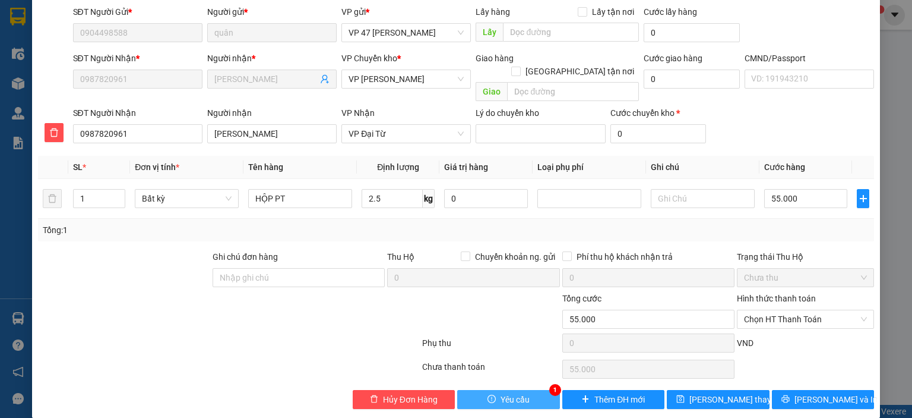
scroll to position [0, 0]
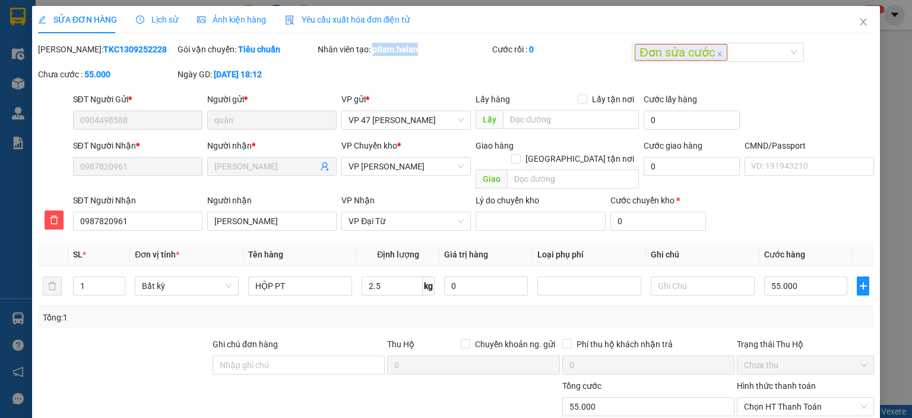
drag, startPoint x: 426, startPoint y: 53, endPoint x: 371, endPoint y: 53, distance: 54.6
click at [371, 53] on div "Nhân viên tạo: ptlam.halan" at bounding box center [404, 49] width 172 height 13
copy b "ptlam.halan"
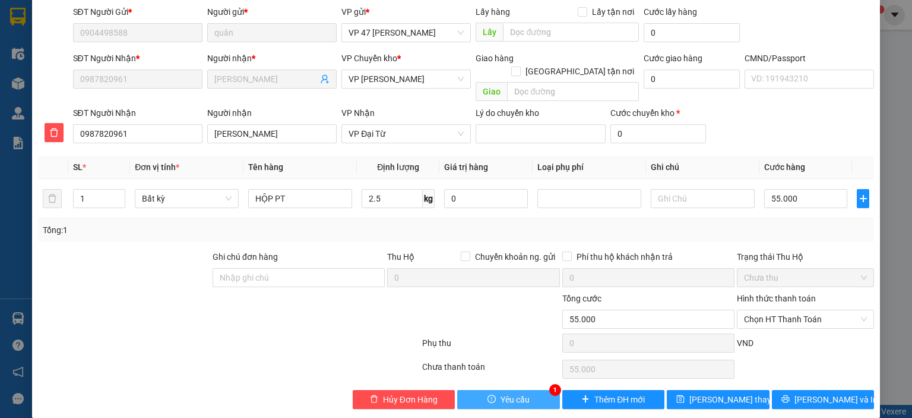
click at [489, 394] on icon "exclamation-circle" at bounding box center [492, 398] width 8 height 8
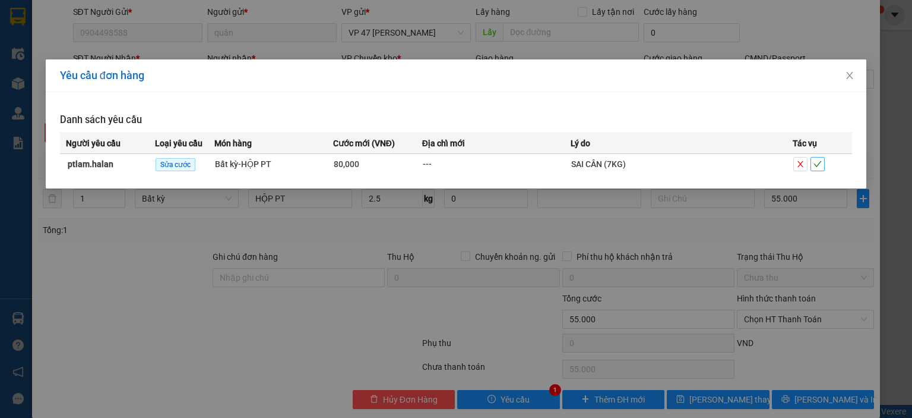
click at [815, 165] on icon "check" at bounding box center [818, 164] width 8 height 6
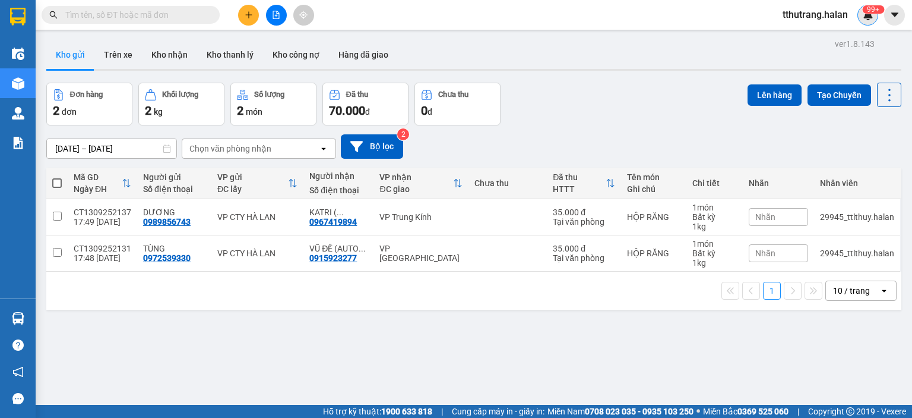
click at [877, 14] on div "99+" at bounding box center [868, 15] width 21 height 21
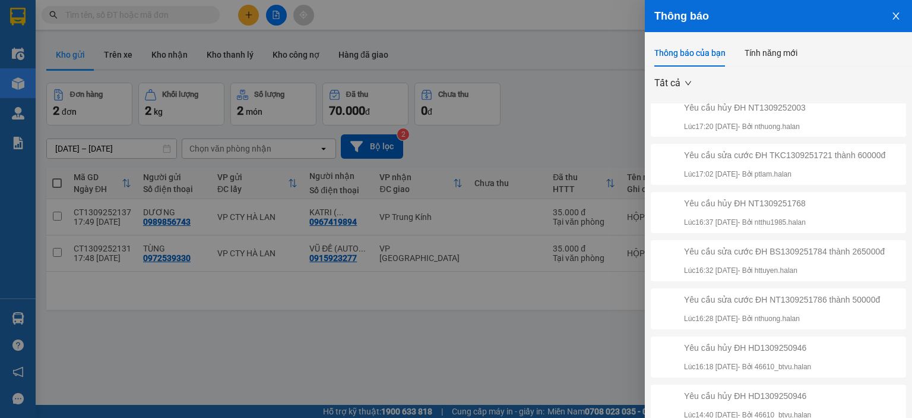
click at [613, 80] on div at bounding box center [456, 209] width 912 height 418
